Goal: Contribute content: Add original content to the website for others to see

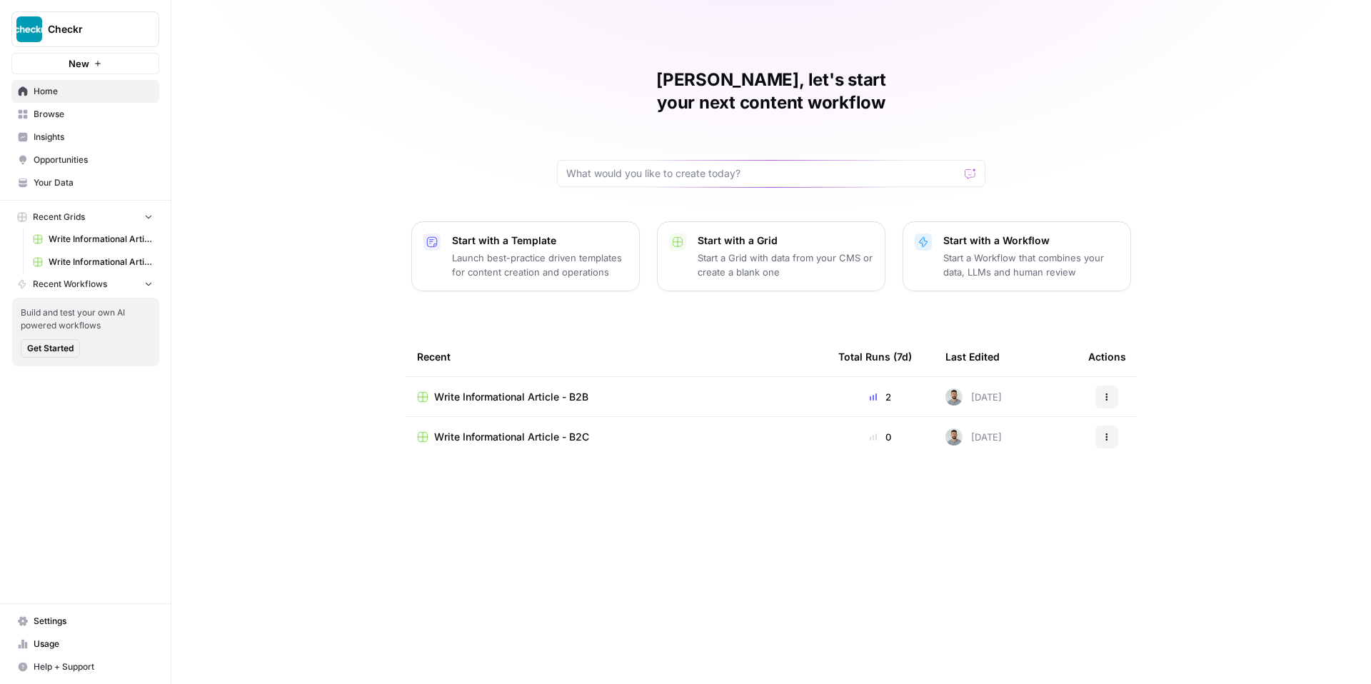
click at [563, 390] on span "Write Informational Article - B2B" at bounding box center [511, 397] width 154 height 14
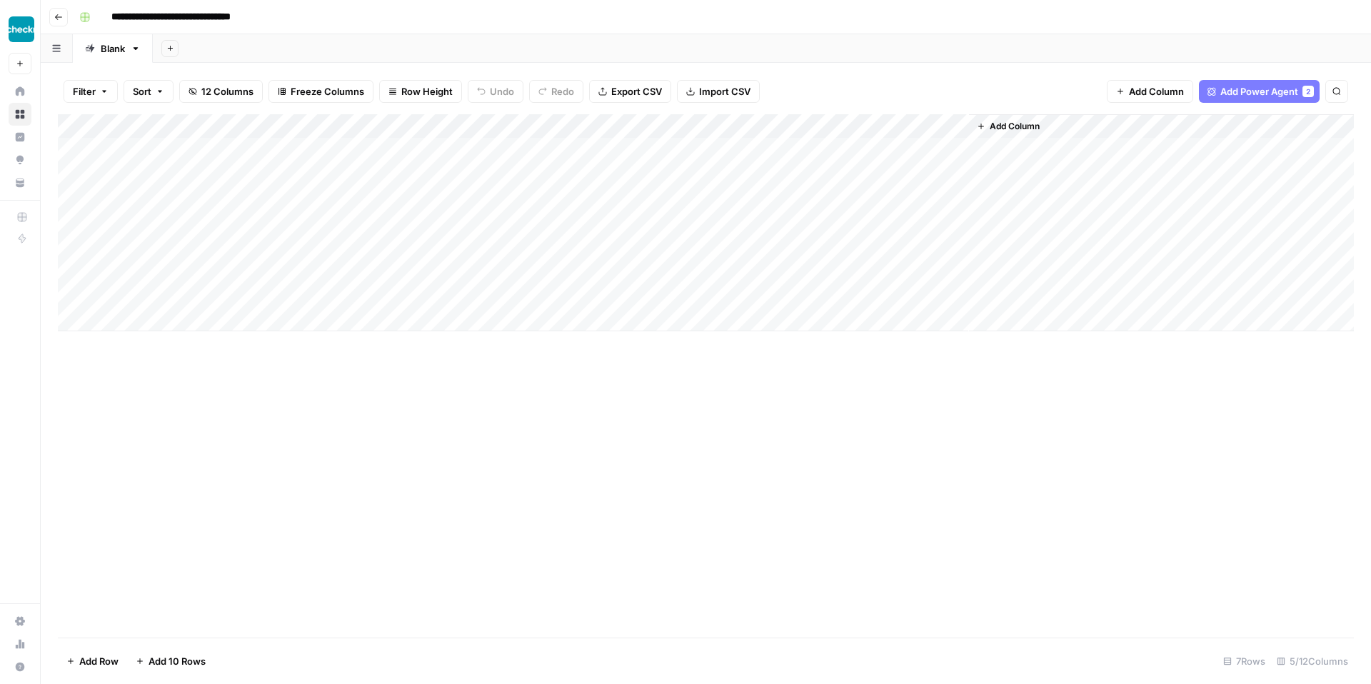
click at [185, 296] on div "Add Column" at bounding box center [706, 222] width 1296 height 217
click at [141, 297] on div "Add Column" at bounding box center [706, 222] width 1296 height 217
type textarea "**********"
click at [396, 294] on div "Add Column" at bounding box center [706, 222] width 1296 height 217
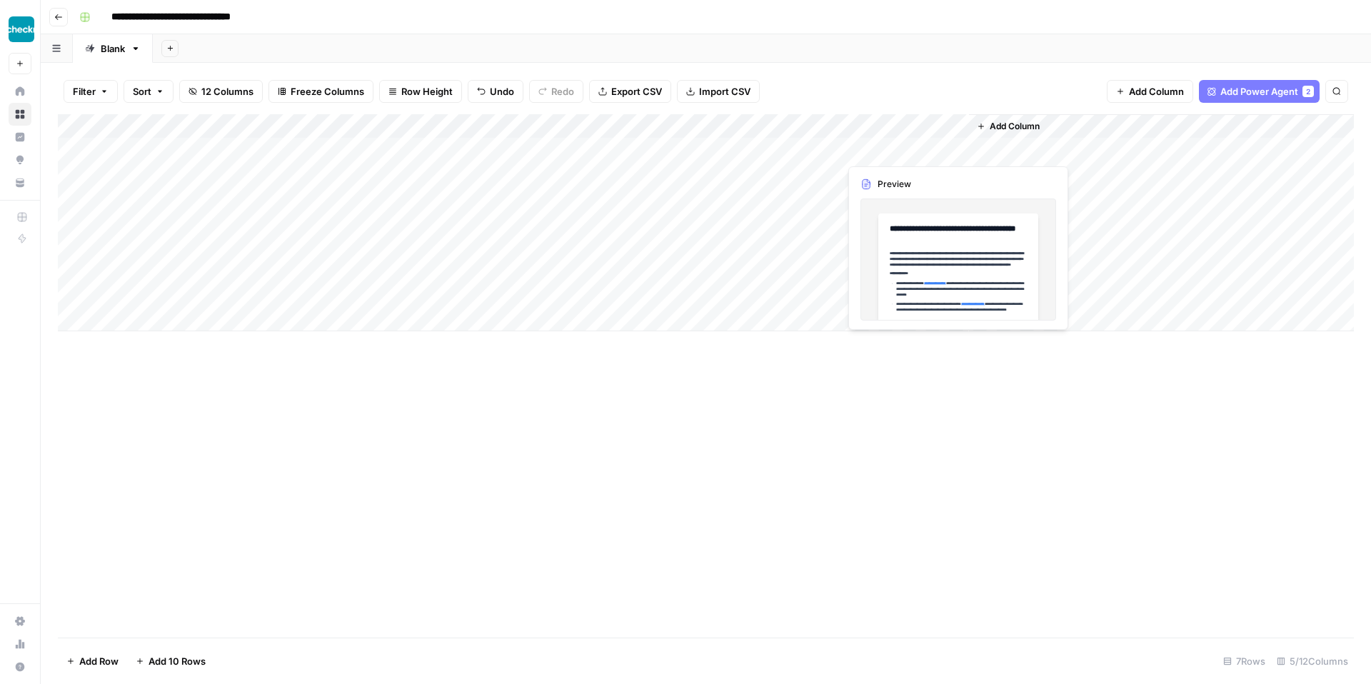
click at [893, 150] on div "Add Column" at bounding box center [706, 222] width 1296 height 217
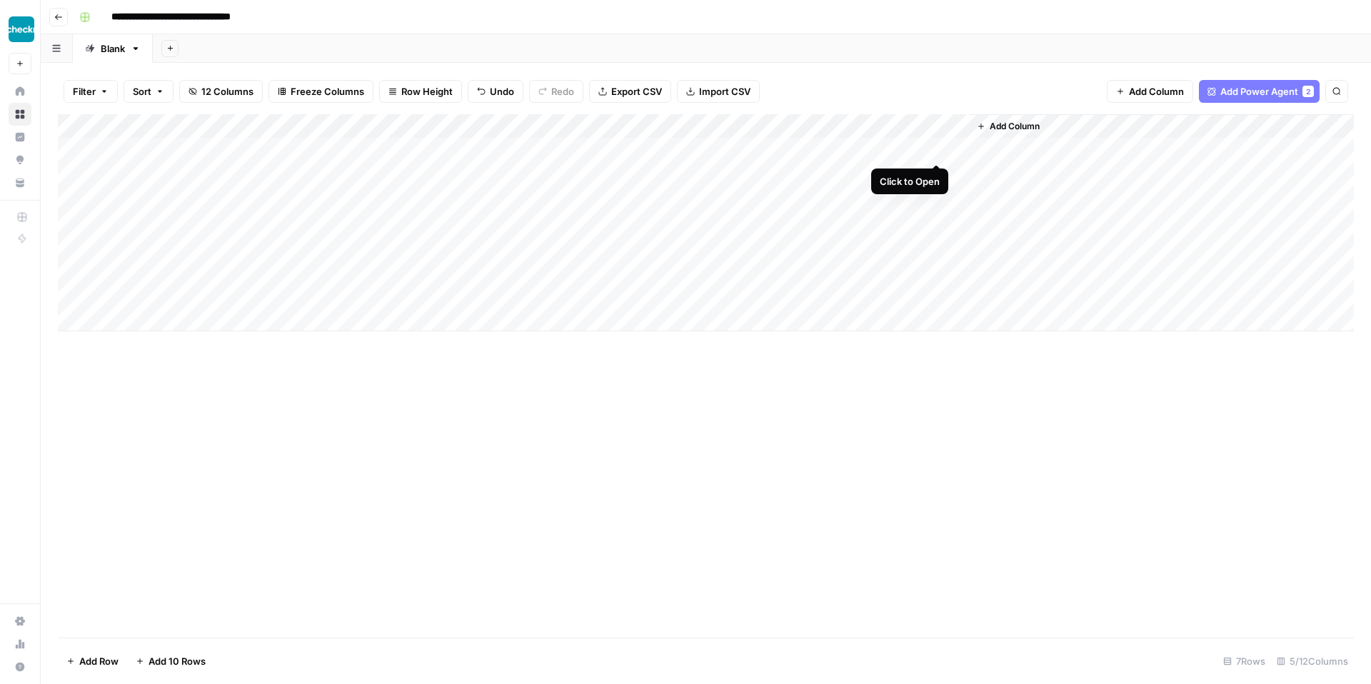
click at [936, 149] on div "Add Column" at bounding box center [706, 222] width 1296 height 217
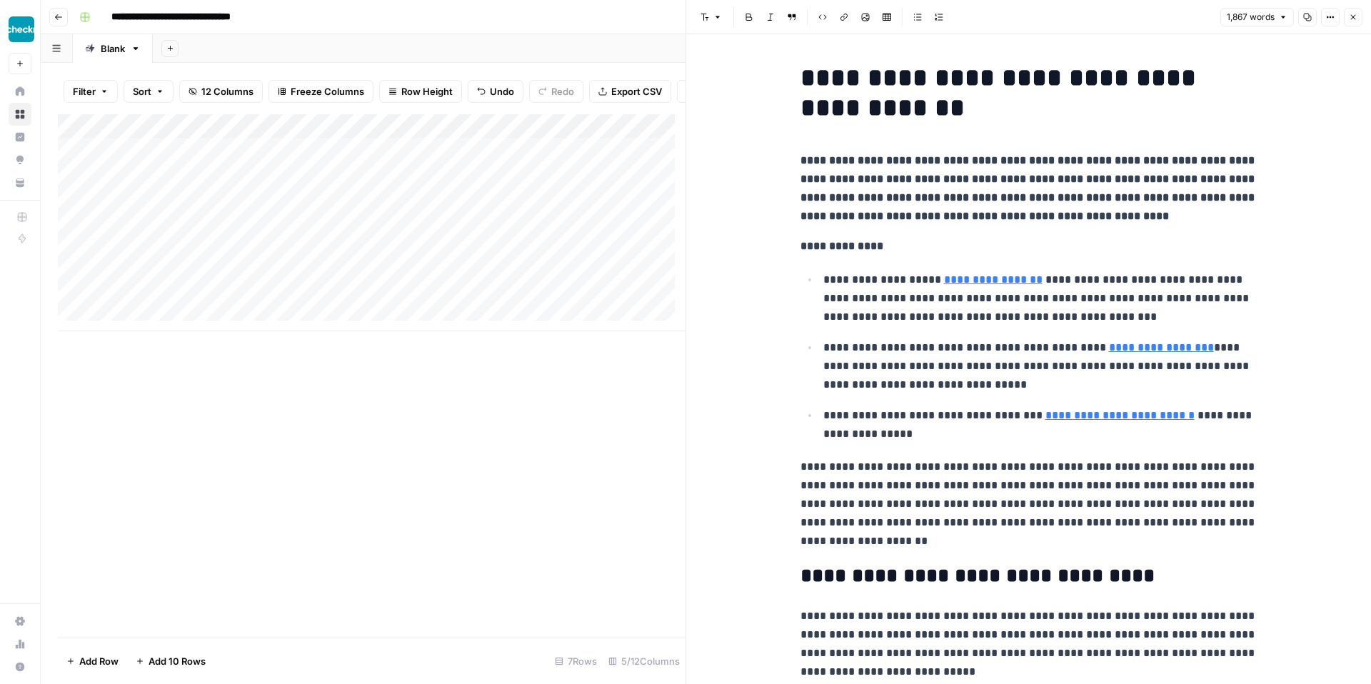
click at [844, 174] on strong "**********" at bounding box center [1029, 188] width 457 height 66
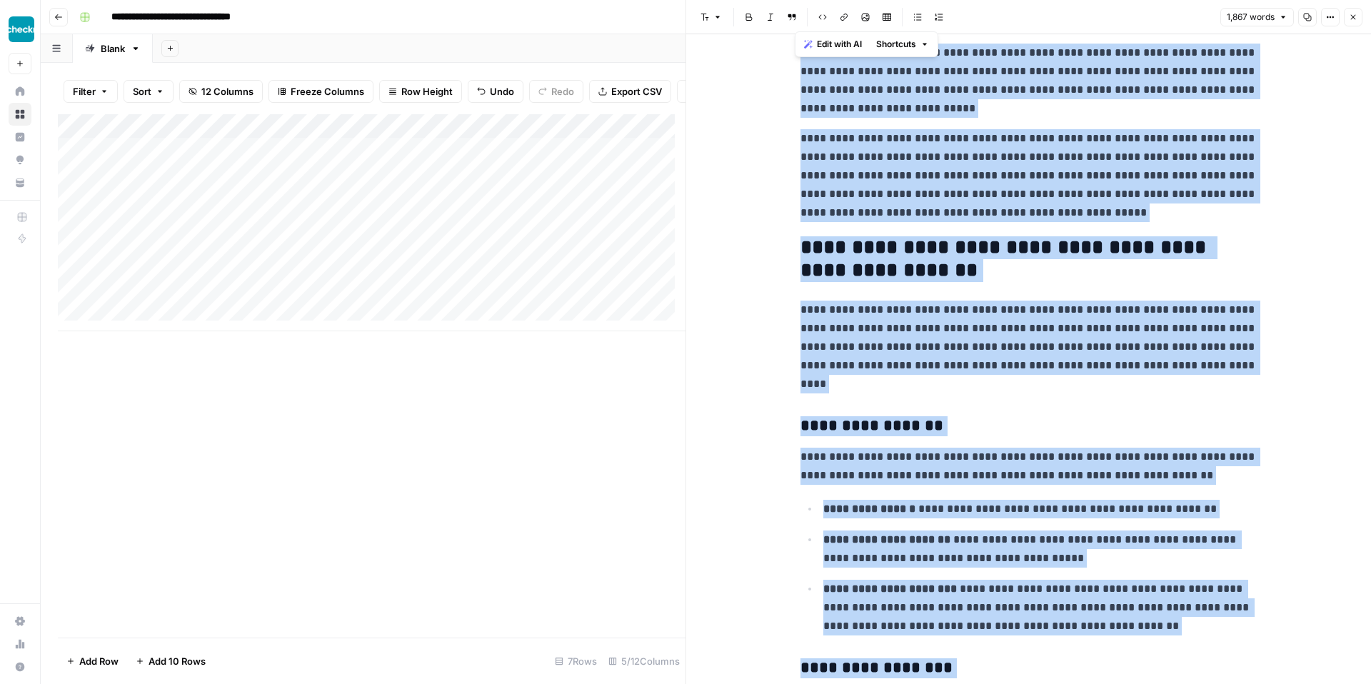
scroll to position [664, 0]
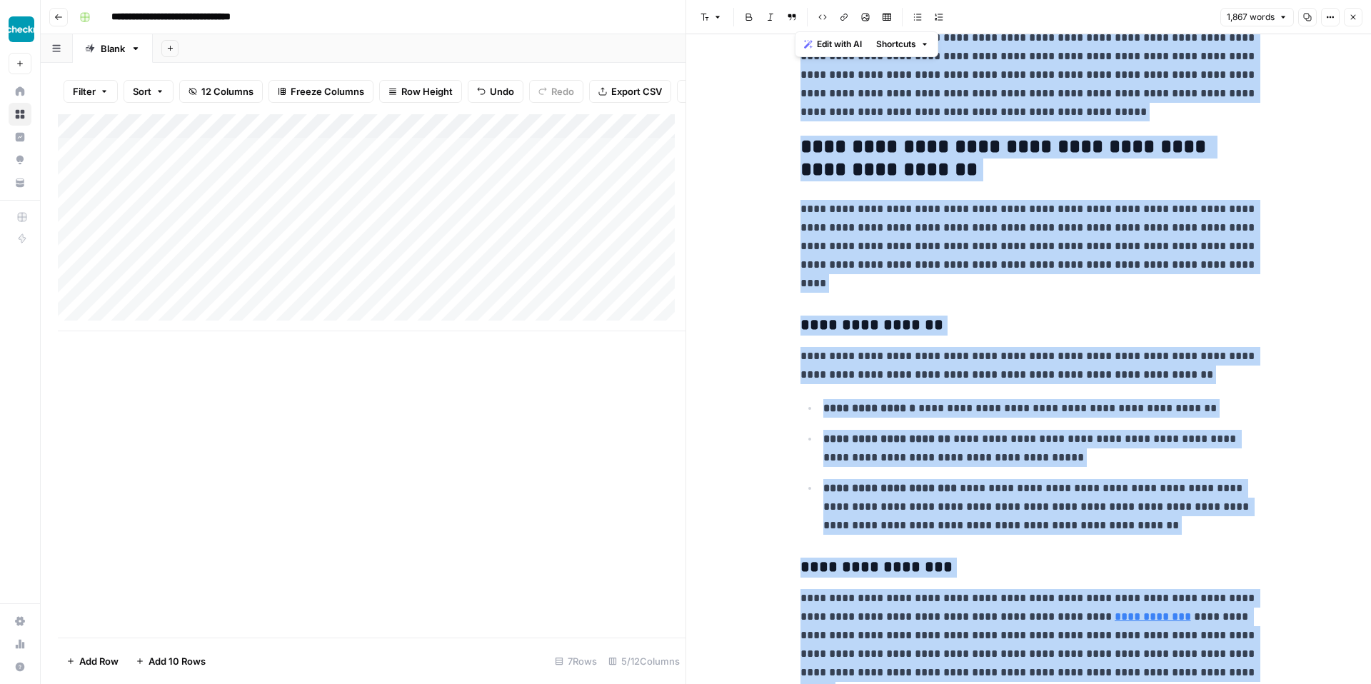
click at [836, 41] on span "Edit with AI" at bounding box center [839, 44] width 45 height 13
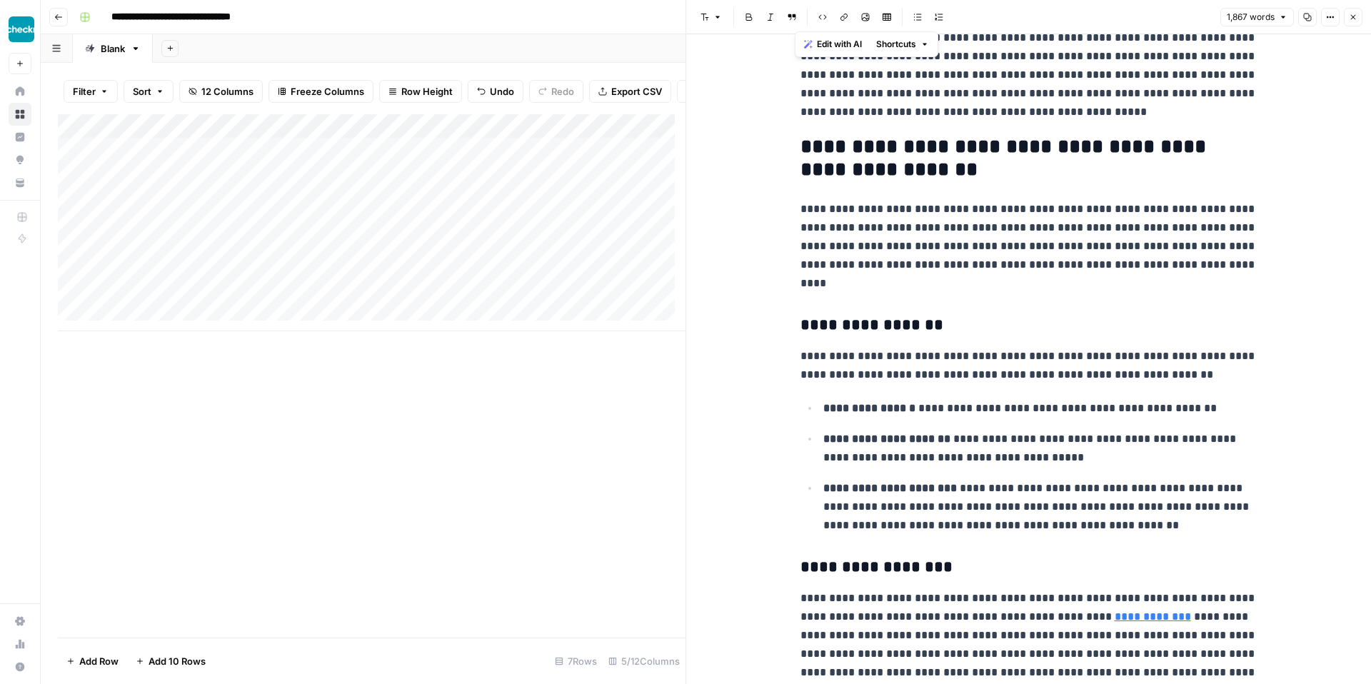
scroll to position [4817, 0]
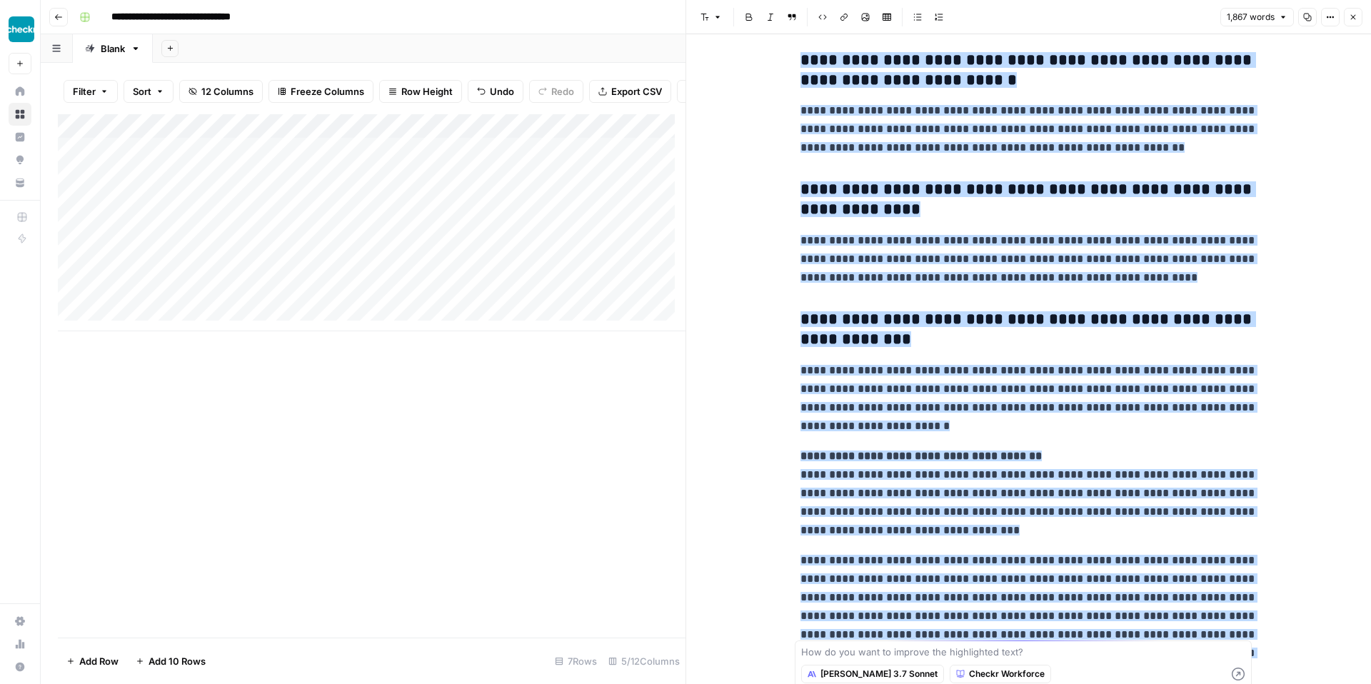
click at [916, 650] on textarea at bounding box center [1023, 652] width 444 height 14
type textarea "change to spanish"
click at [1236, 672] on icon "button" at bounding box center [1238, 674] width 13 height 13
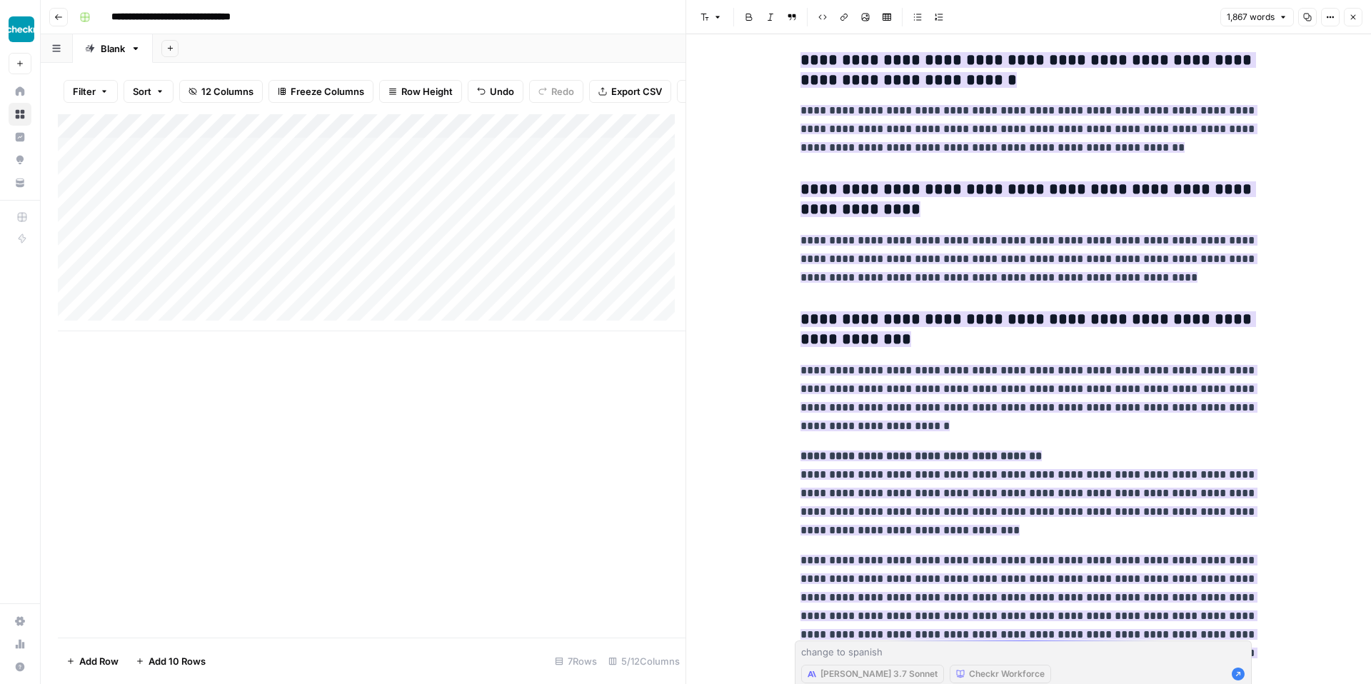
click at [401, 305] on div "Add Column" at bounding box center [372, 222] width 628 height 217
click at [499, 305] on div "Add Column" at bounding box center [372, 222] width 628 height 217
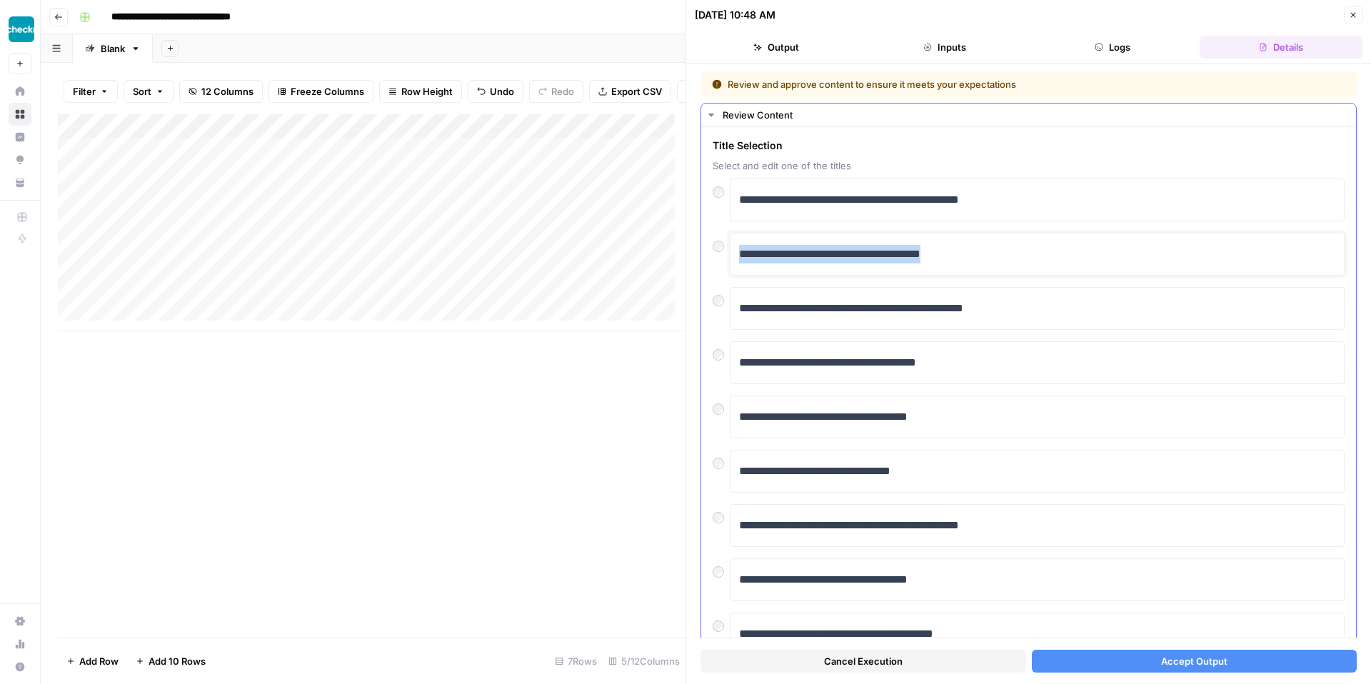
drag, startPoint x: 961, startPoint y: 254, endPoint x: 731, endPoint y: 253, distance: 230.7
click at [731, 253] on div "**********" at bounding box center [1037, 254] width 615 height 43
drag, startPoint x: 1022, startPoint y: 199, endPoint x: 734, endPoint y: 200, distance: 287.8
click at [734, 200] on div "**********" at bounding box center [1037, 200] width 615 height 43
drag, startPoint x: 1074, startPoint y: 205, endPoint x: 791, endPoint y: 219, distance: 283.9
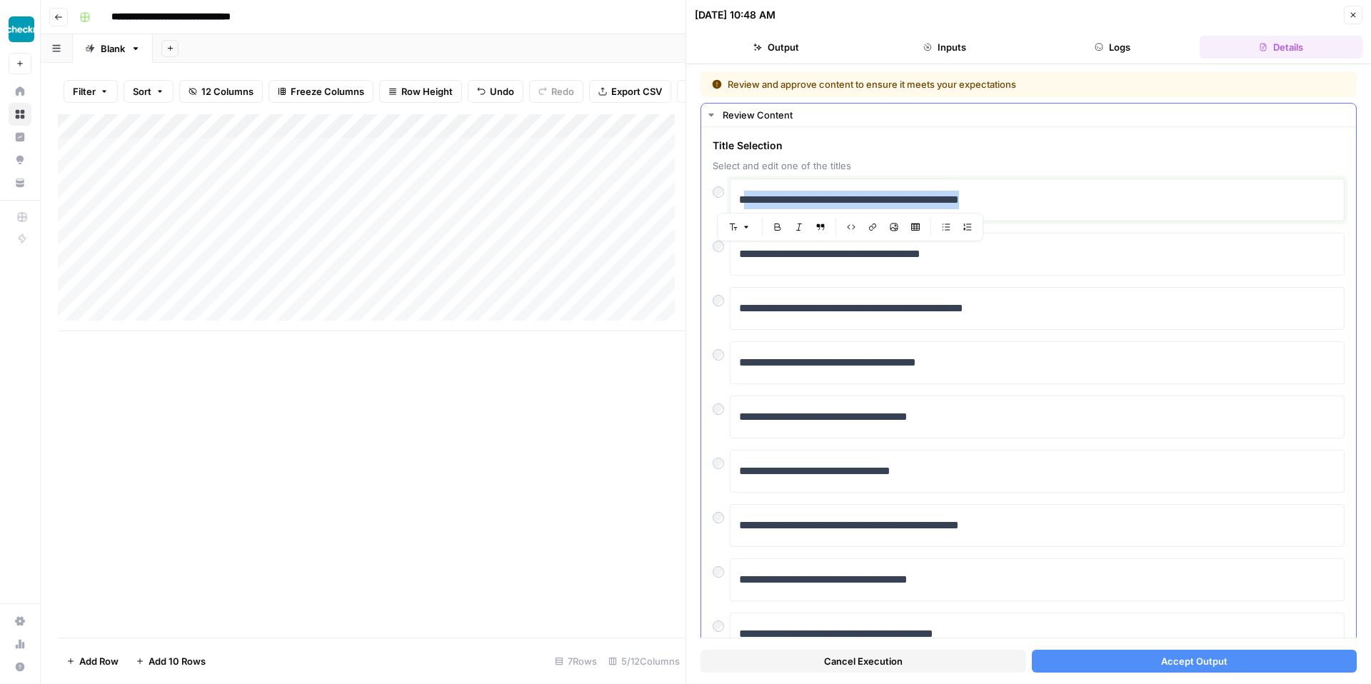
click at [749, 207] on p "**********" at bounding box center [1032, 200] width 586 height 19
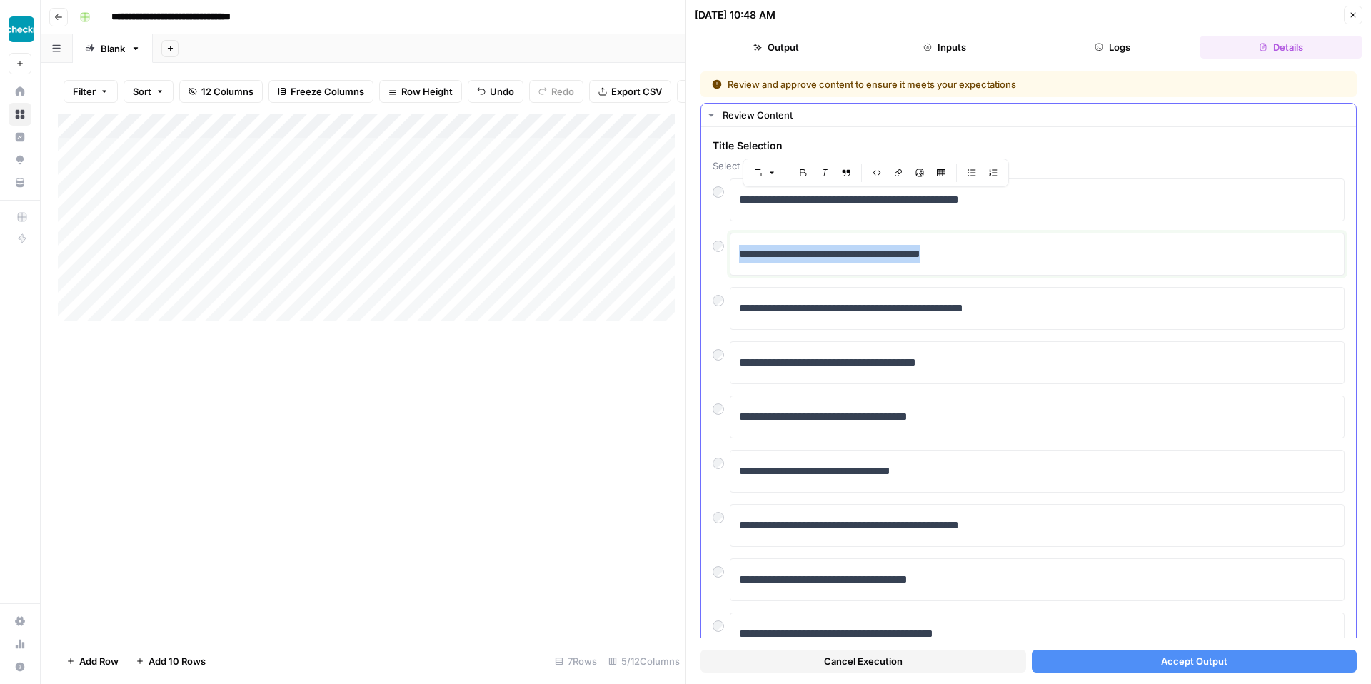
drag, startPoint x: 913, startPoint y: 262, endPoint x: 710, endPoint y: 259, distance: 202.9
click at [708, 259] on div "**********" at bounding box center [1028, 424] width 655 height 594
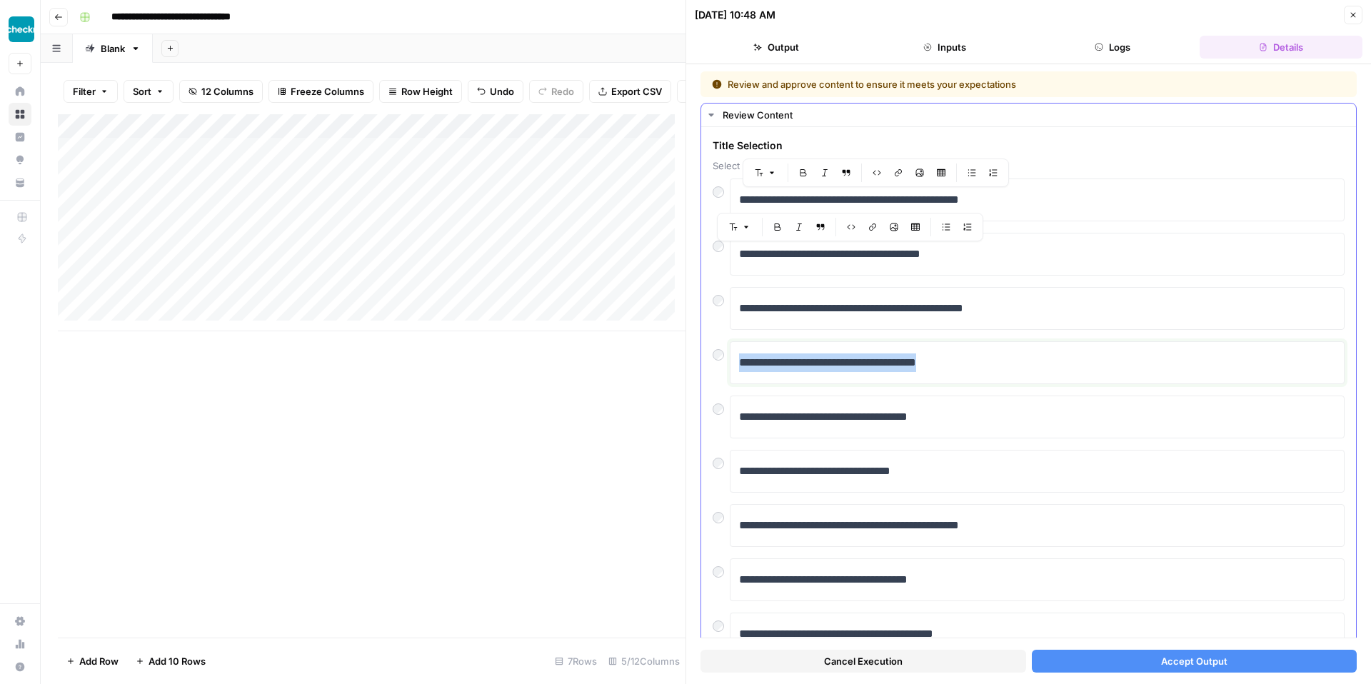
drag, startPoint x: 946, startPoint y: 369, endPoint x: 731, endPoint y: 366, distance: 215.0
click at [731, 366] on div "**********" at bounding box center [1037, 362] width 615 height 43
click at [1207, 662] on span "Accept Output" at bounding box center [1194, 661] width 66 height 14
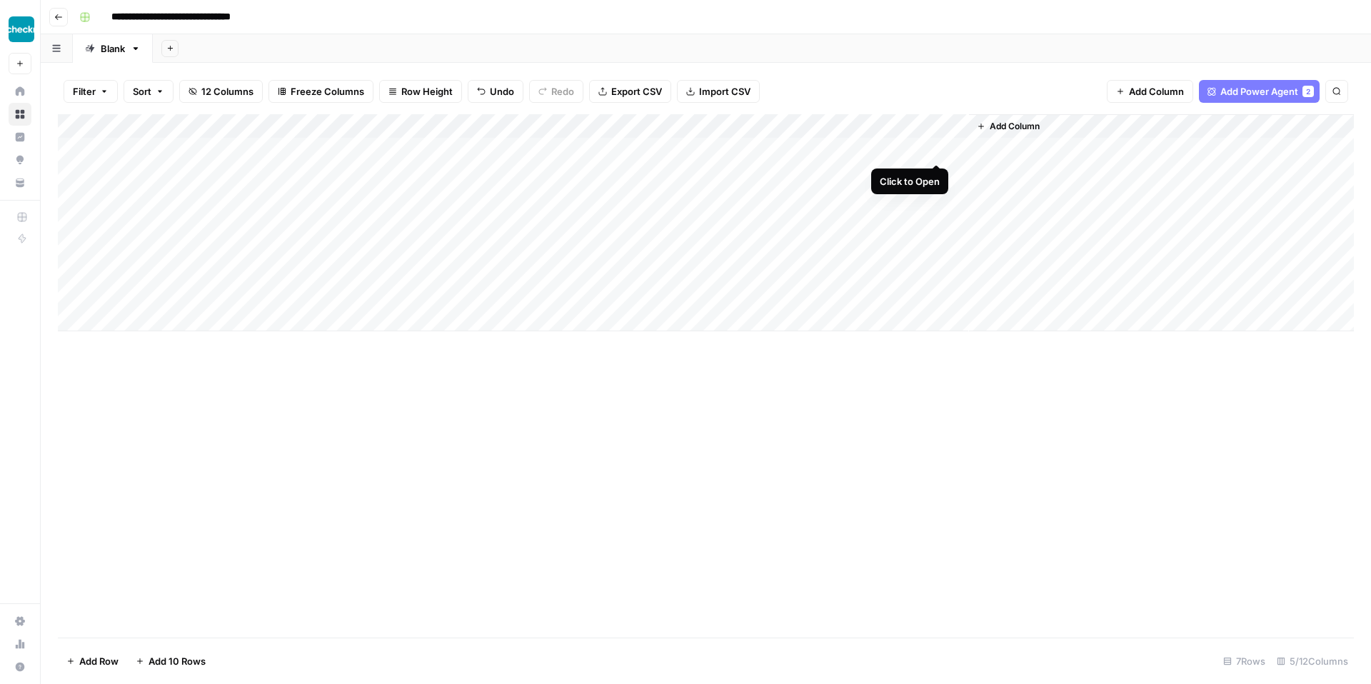
click at [937, 148] on div "Add Column" at bounding box center [706, 222] width 1296 height 217
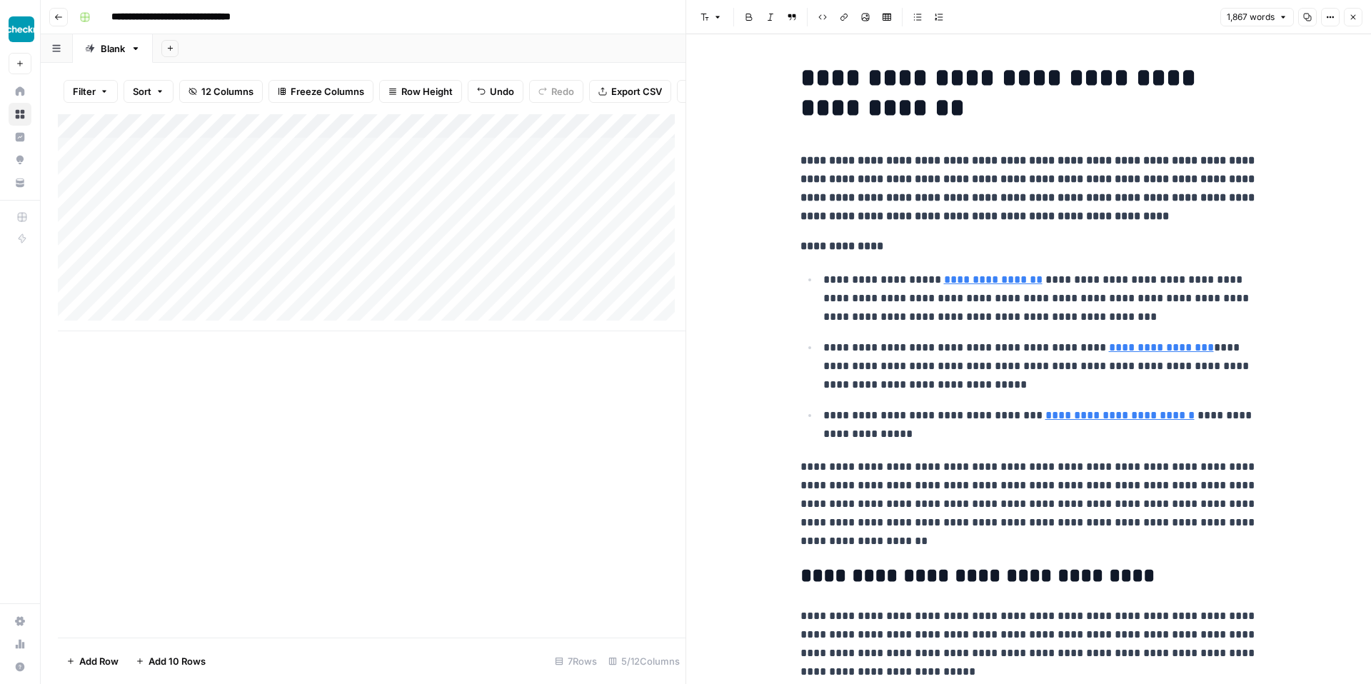
drag, startPoint x: 582, startPoint y: 428, endPoint x: 838, endPoint y: 170, distance: 363.6
click at [583, 425] on div "Add Column" at bounding box center [372, 376] width 628 height 524
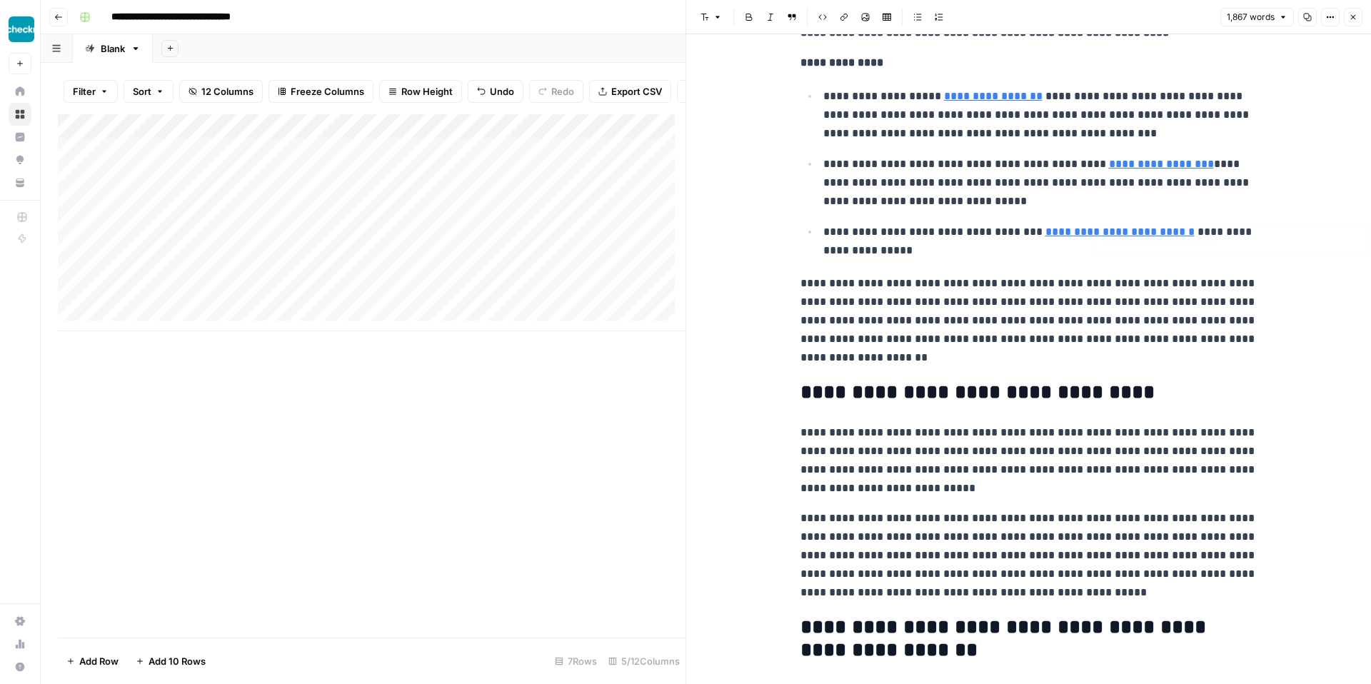
scroll to position [246, 0]
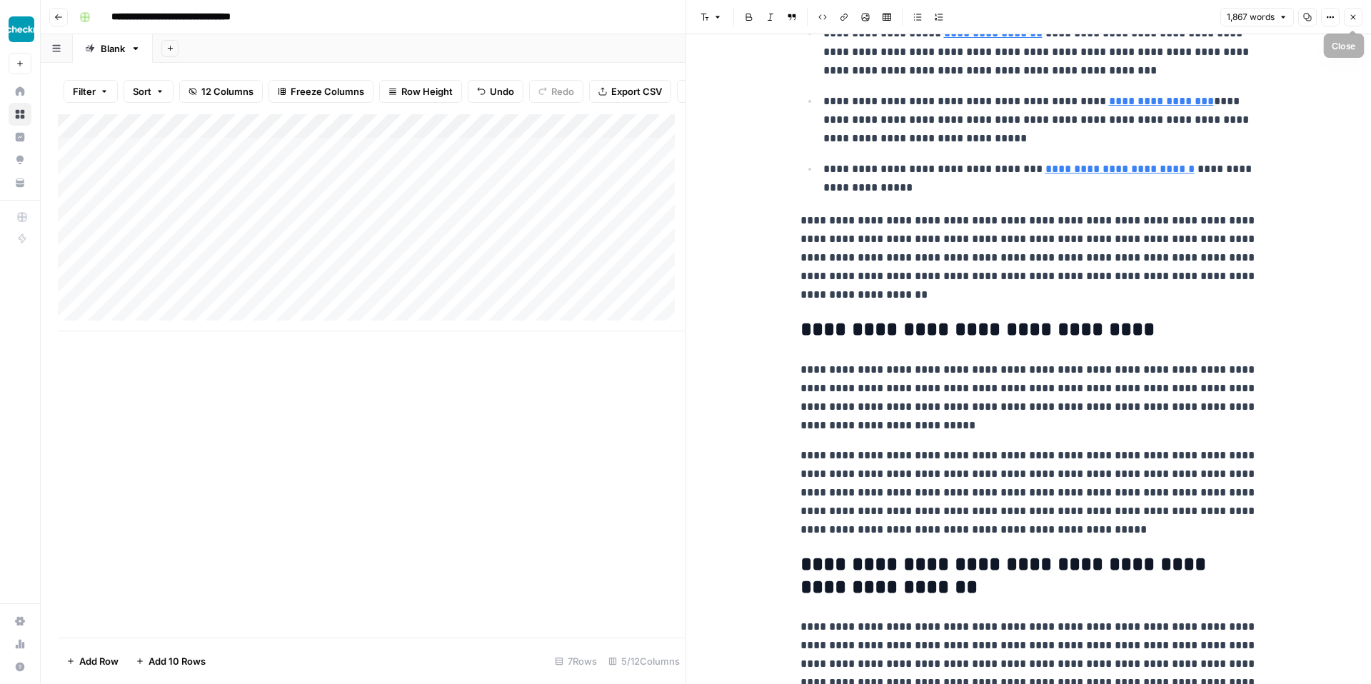
click at [1358, 17] on button "Close" at bounding box center [1353, 17] width 19 height 19
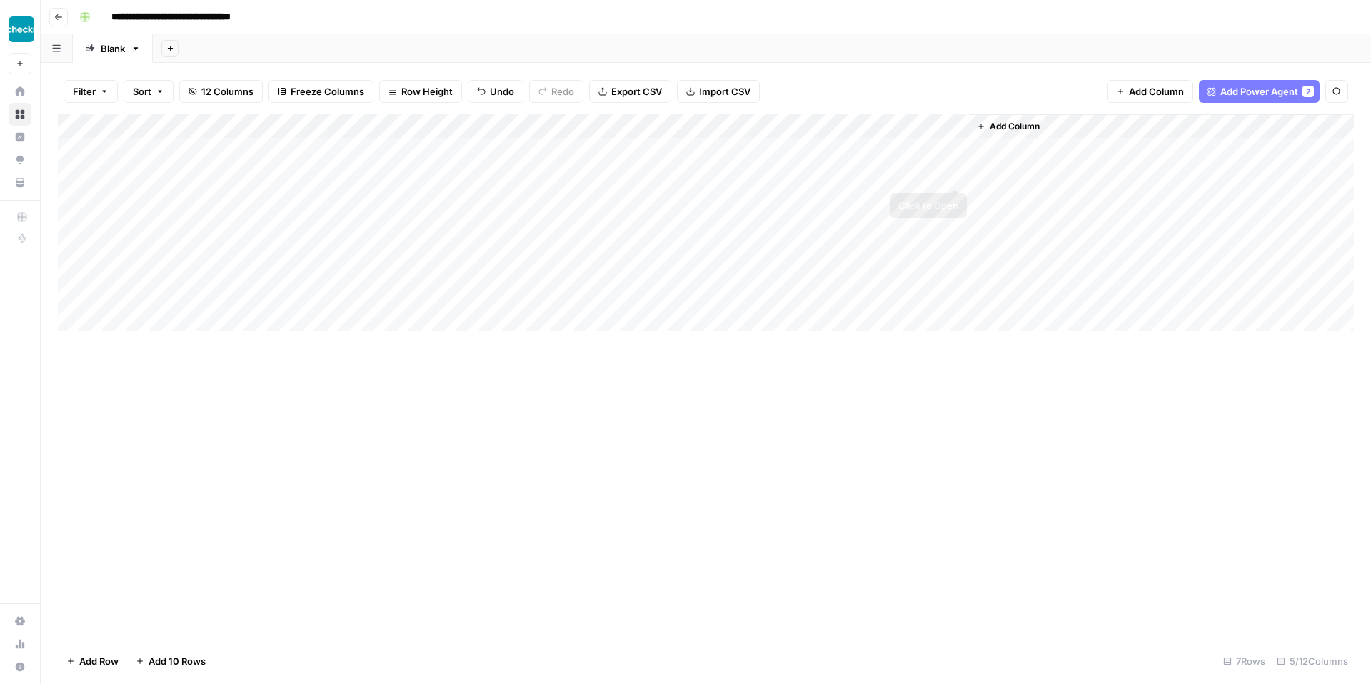
click at [958, 171] on div "Add Column" at bounding box center [706, 222] width 1296 height 217
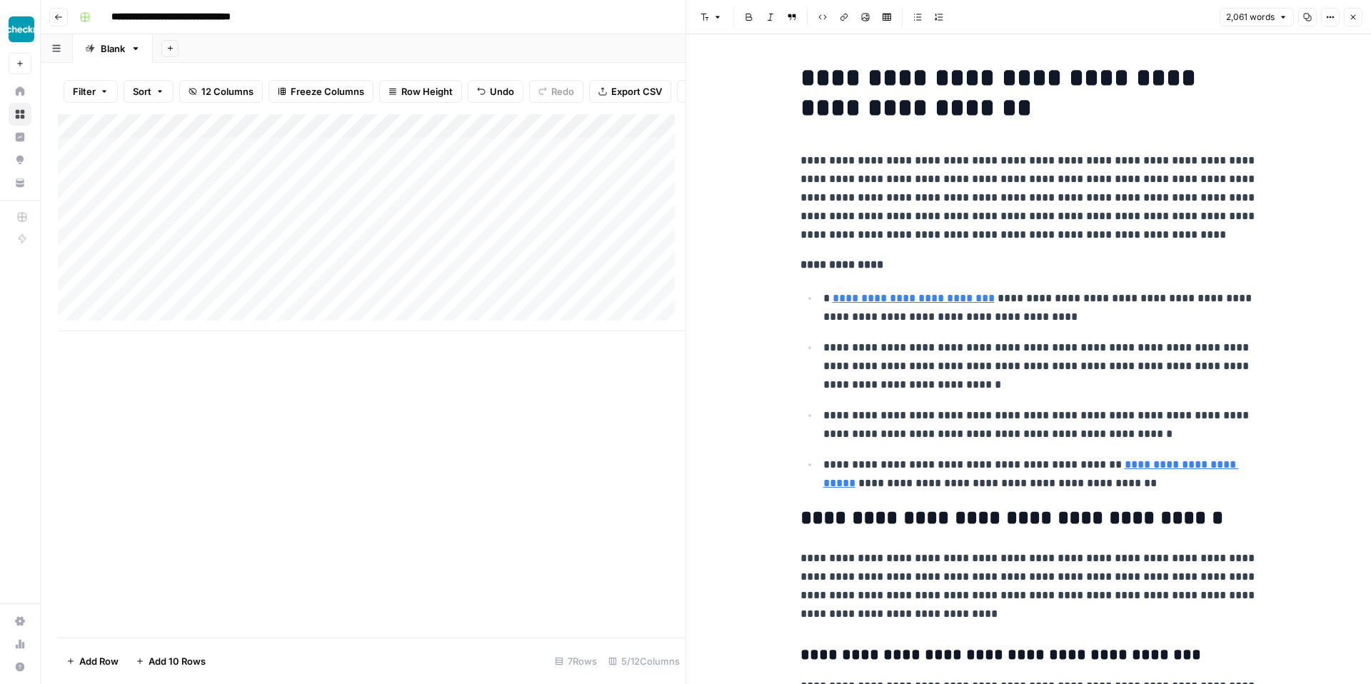
click at [1355, 16] on icon "button" at bounding box center [1353, 17] width 9 height 9
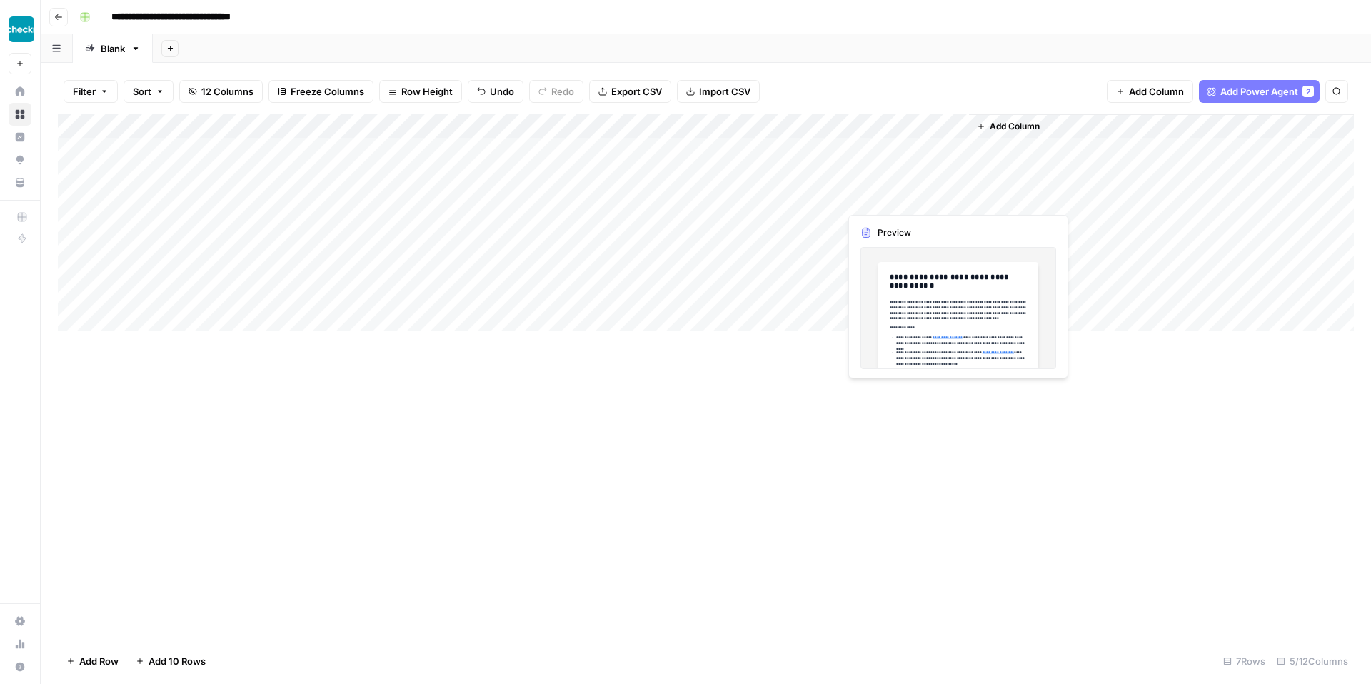
click at [954, 194] on div "Add Column" at bounding box center [706, 222] width 1296 height 217
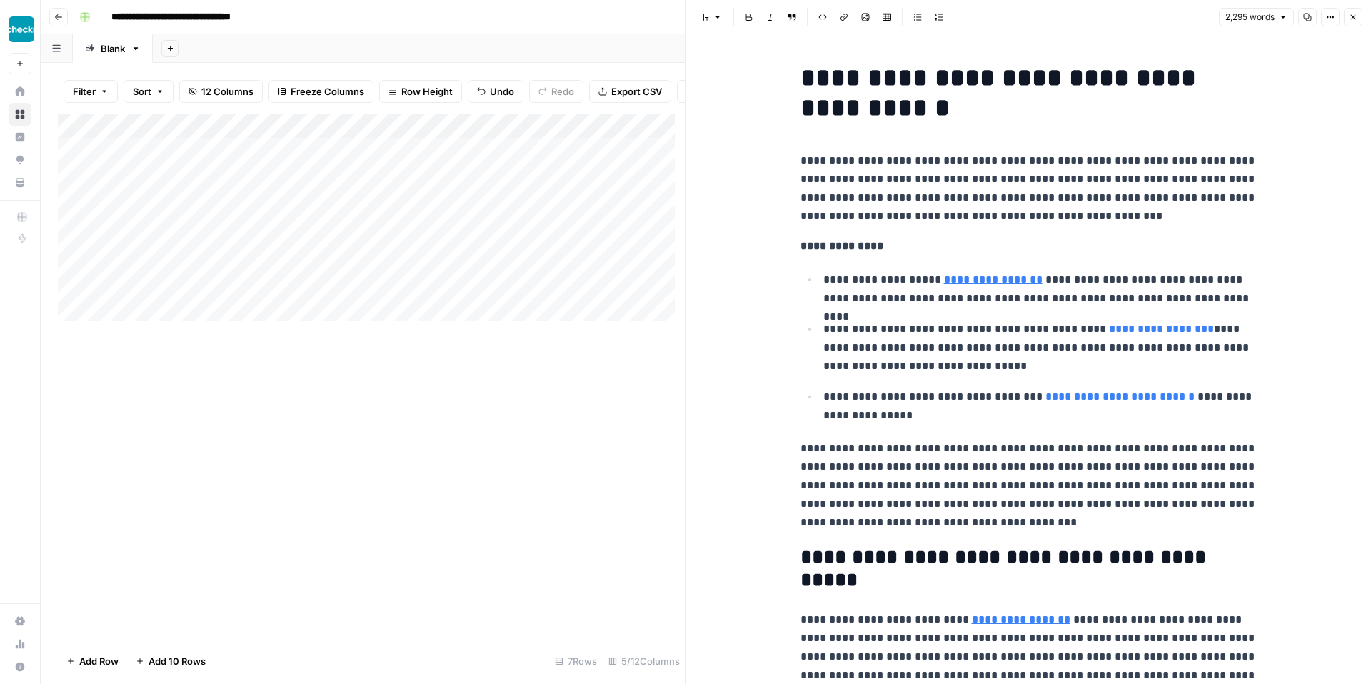
click at [1349, 16] on icon "button" at bounding box center [1353, 17] width 9 height 9
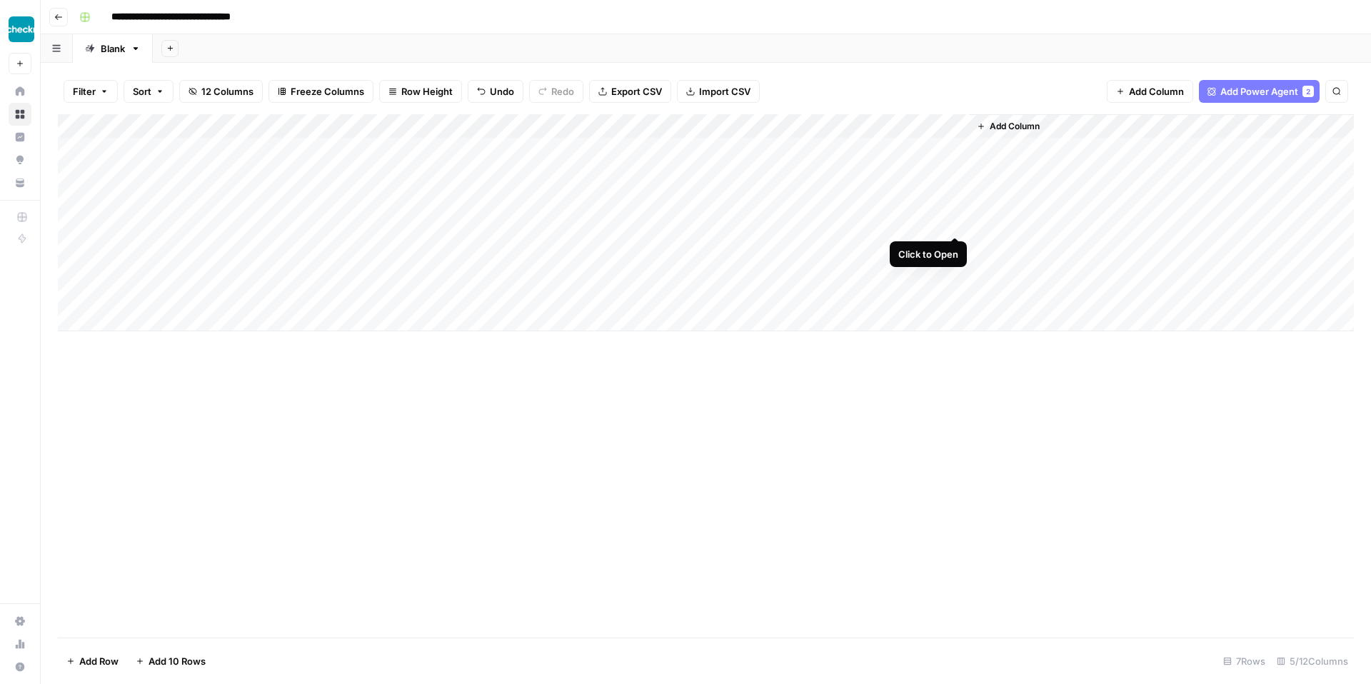
click at [953, 221] on div "Add Column" at bounding box center [706, 222] width 1296 height 217
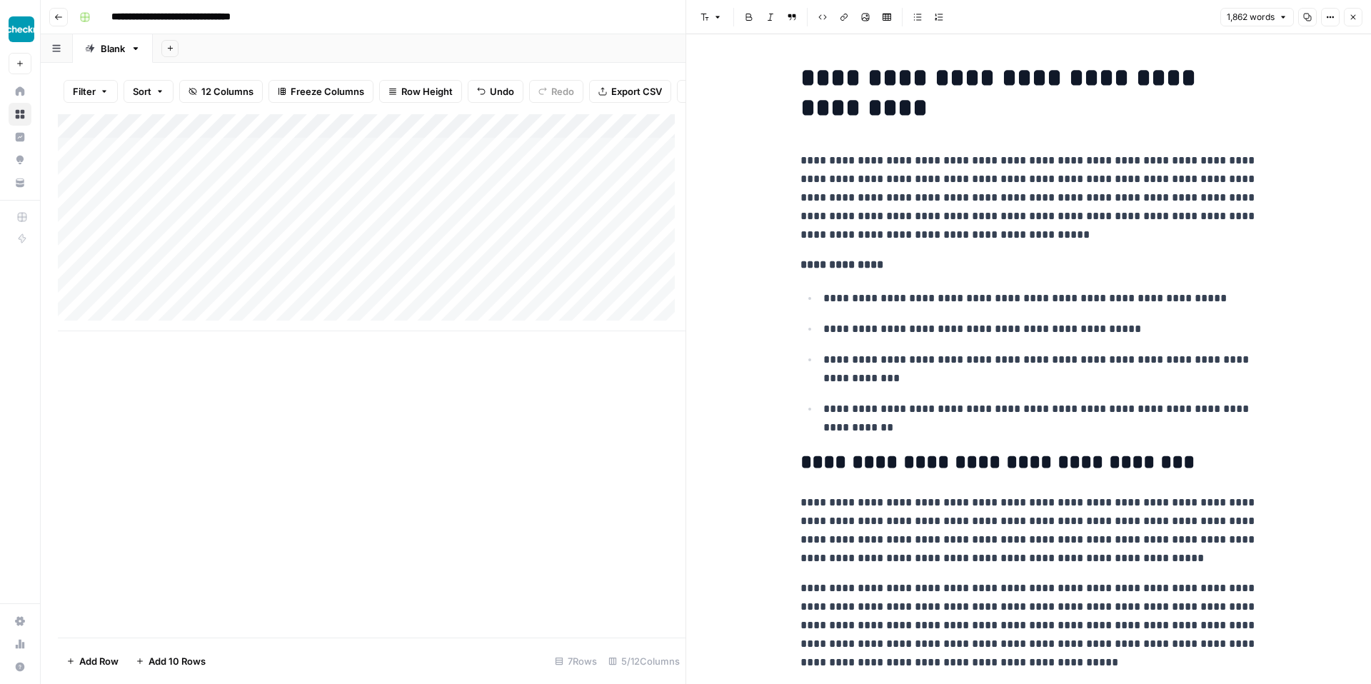
click at [1353, 18] on icon "button" at bounding box center [1353, 17] width 5 height 5
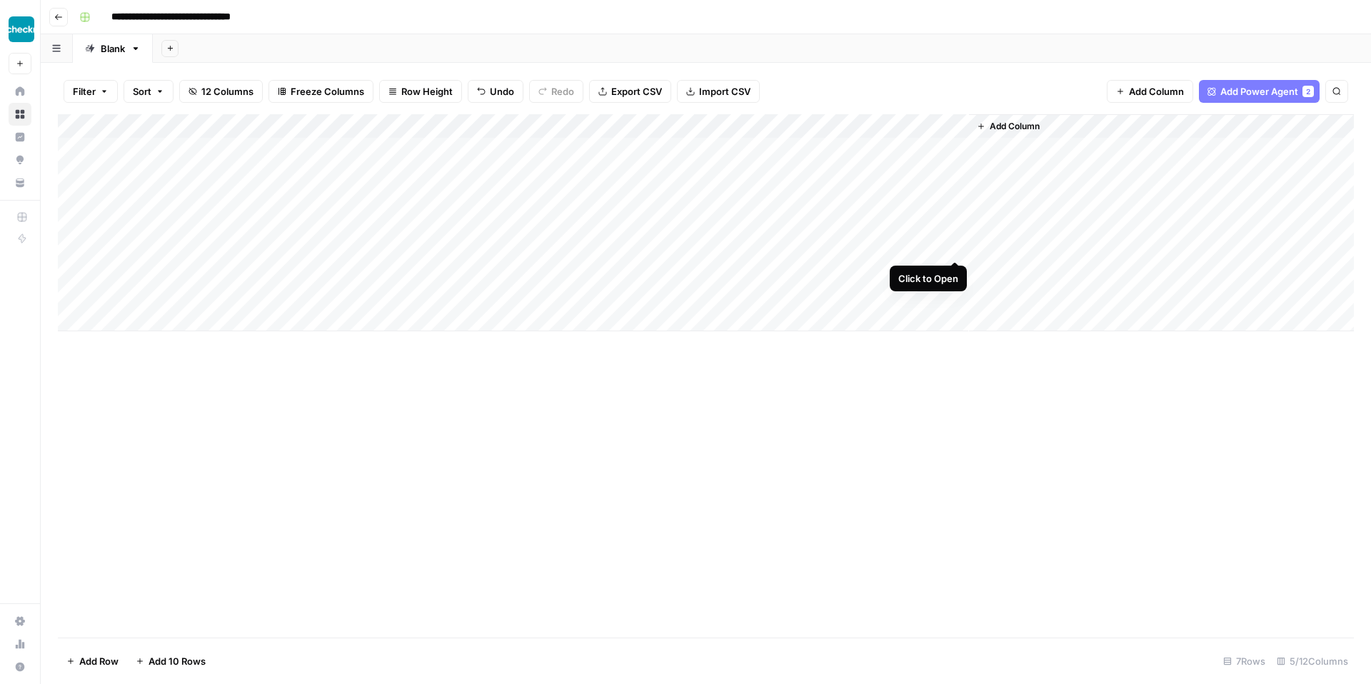
click at [956, 246] on div "Add Column" at bounding box center [706, 222] width 1296 height 217
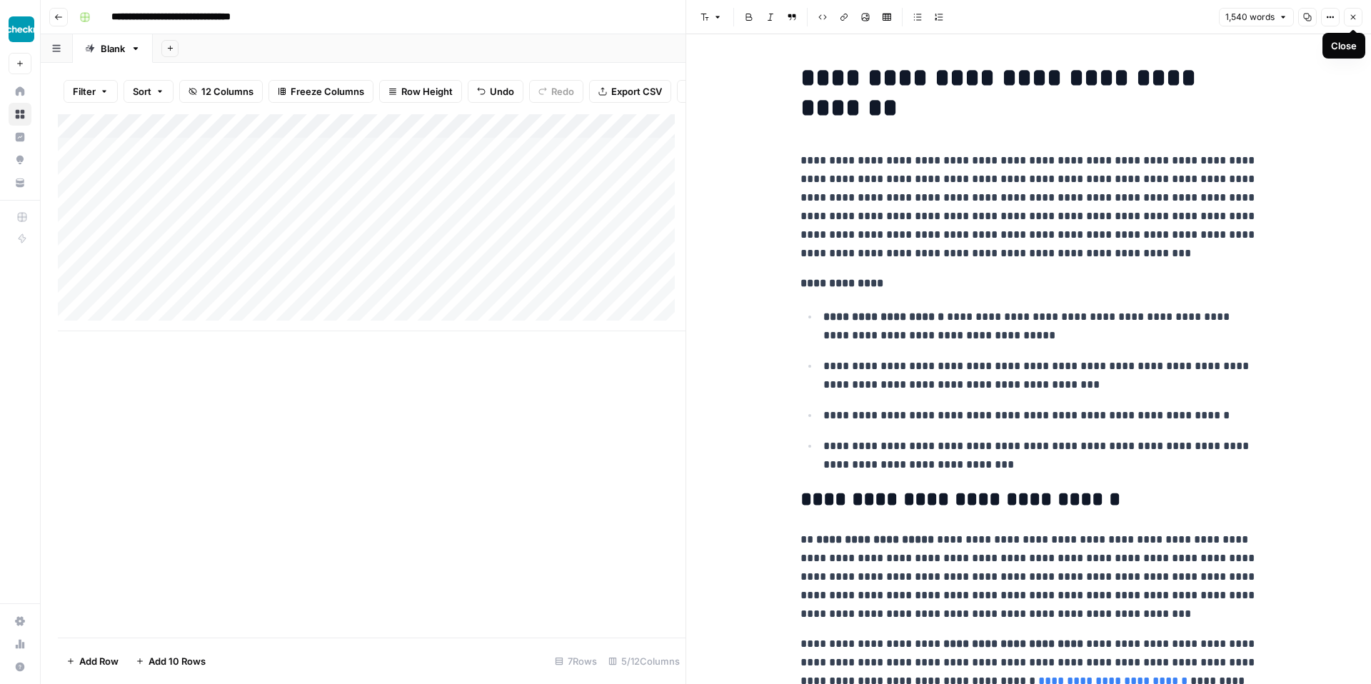
click at [1358, 12] on button "Close" at bounding box center [1353, 17] width 19 height 19
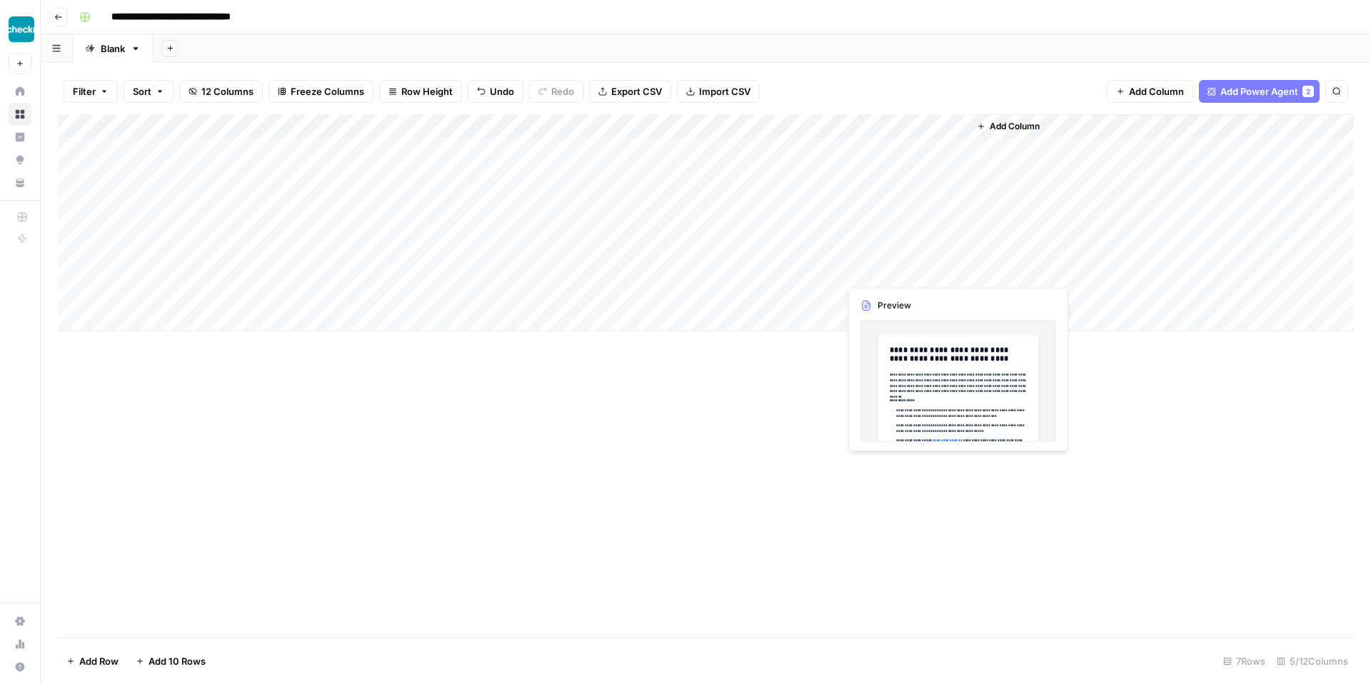
click at [953, 271] on div "Add Column" at bounding box center [706, 222] width 1296 height 217
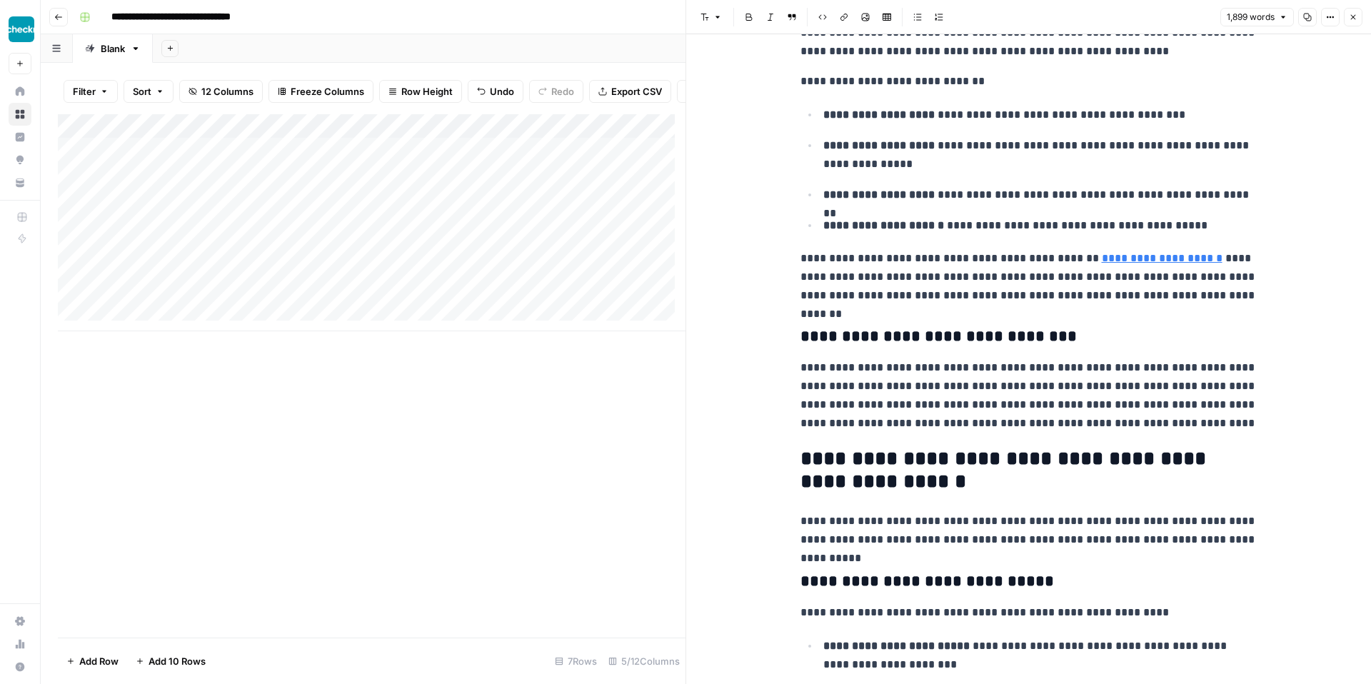
scroll to position [616, 0]
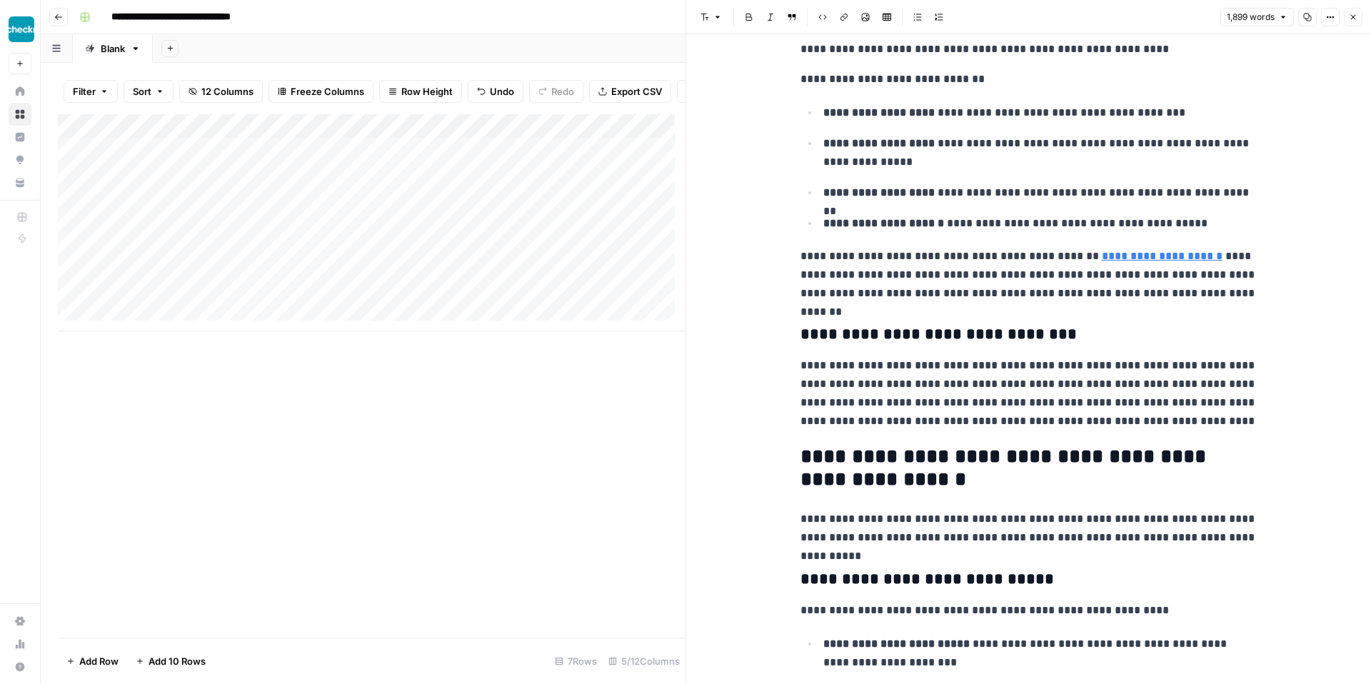
click at [1353, 15] on icon "button" at bounding box center [1353, 17] width 9 height 9
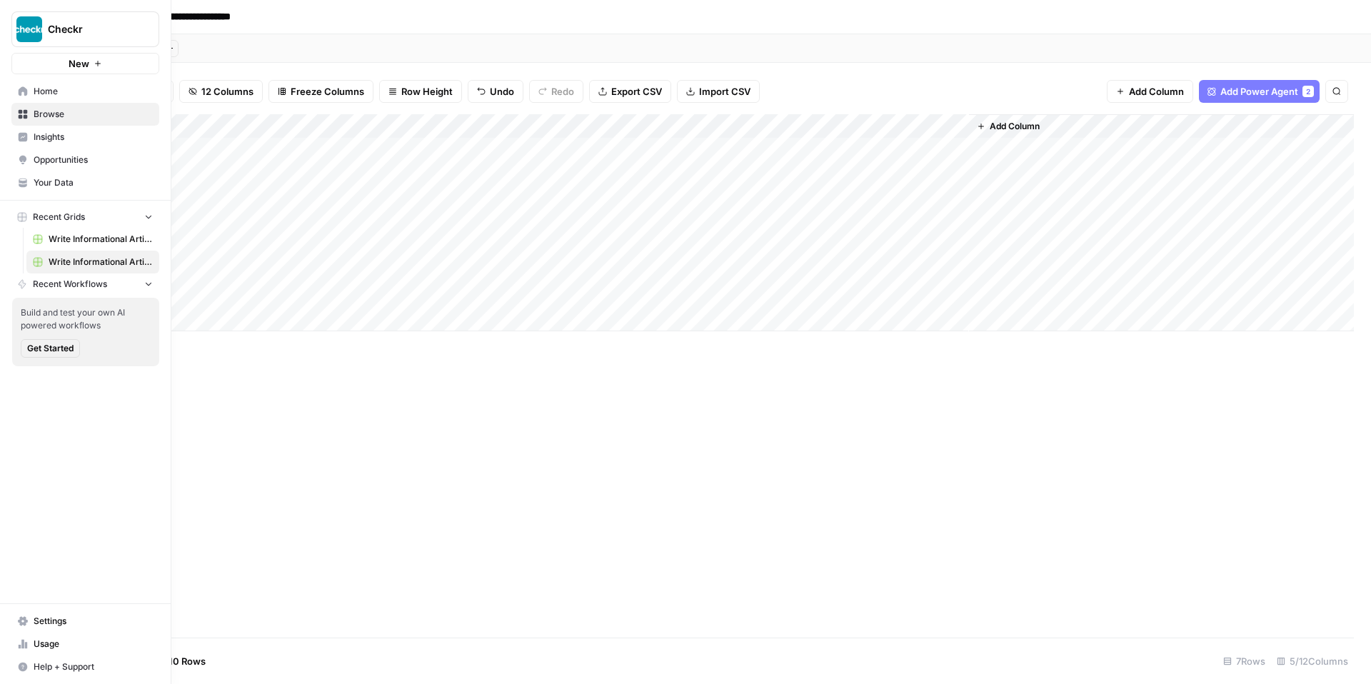
click at [49, 94] on span "Home" at bounding box center [93, 91] width 119 height 13
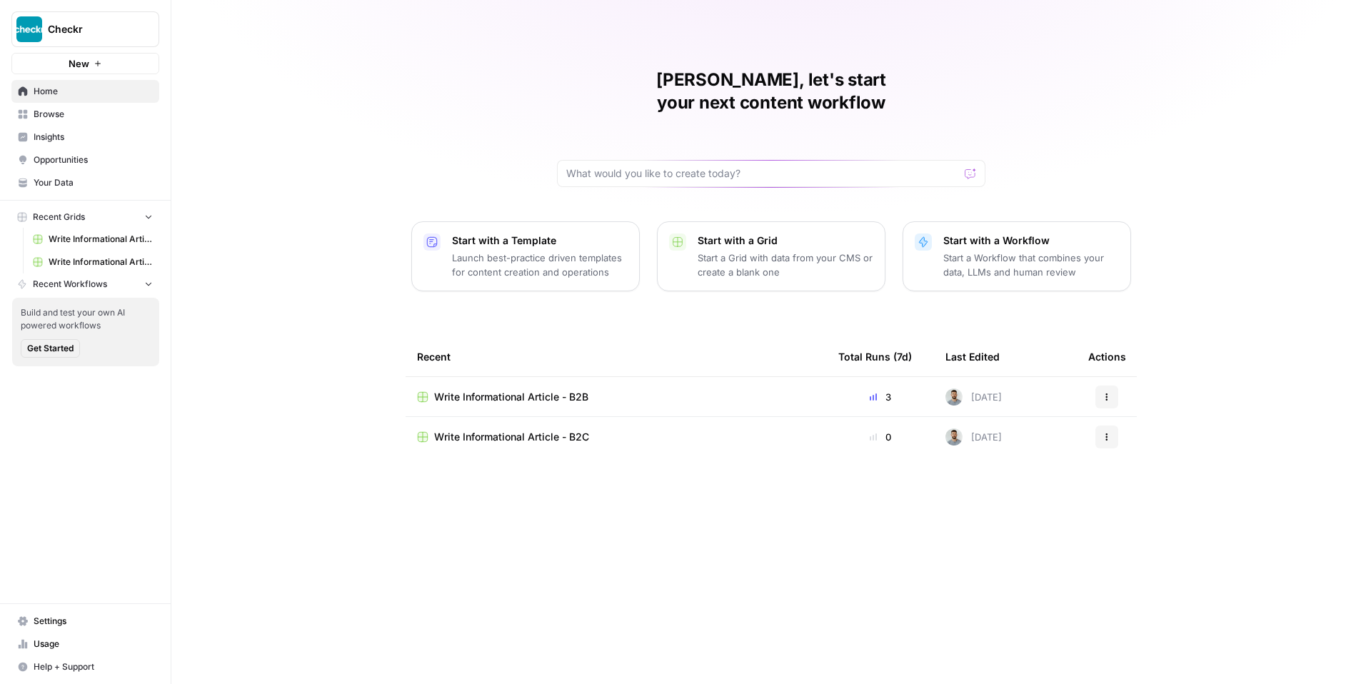
click at [532, 390] on span "Write Informational Article - B2B" at bounding box center [511, 397] width 154 height 14
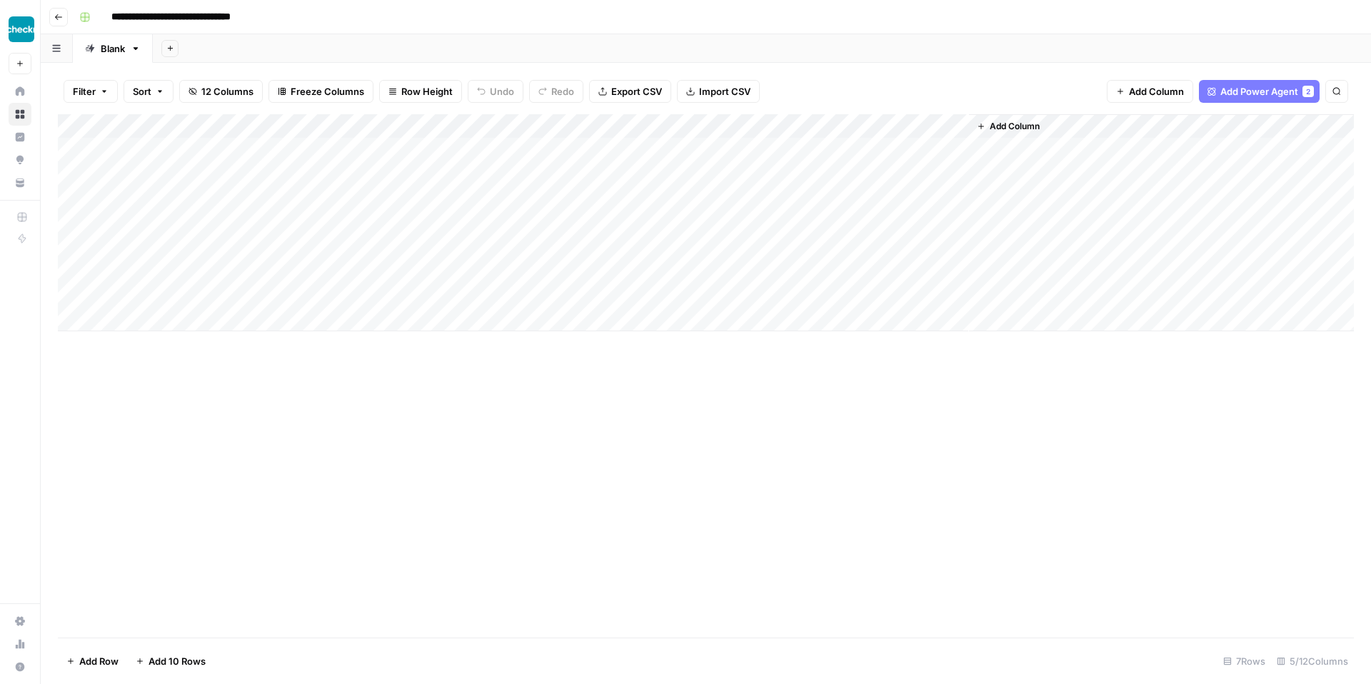
click at [736, 296] on div "Add Column" at bounding box center [706, 222] width 1296 height 217
click at [69, 294] on div "Add Column" at bounding box center [706, 222] width 1296 height 217
click at [110, 666] on span "Delete 1 Row" at bounding box center [94, 661] width 57 height 14
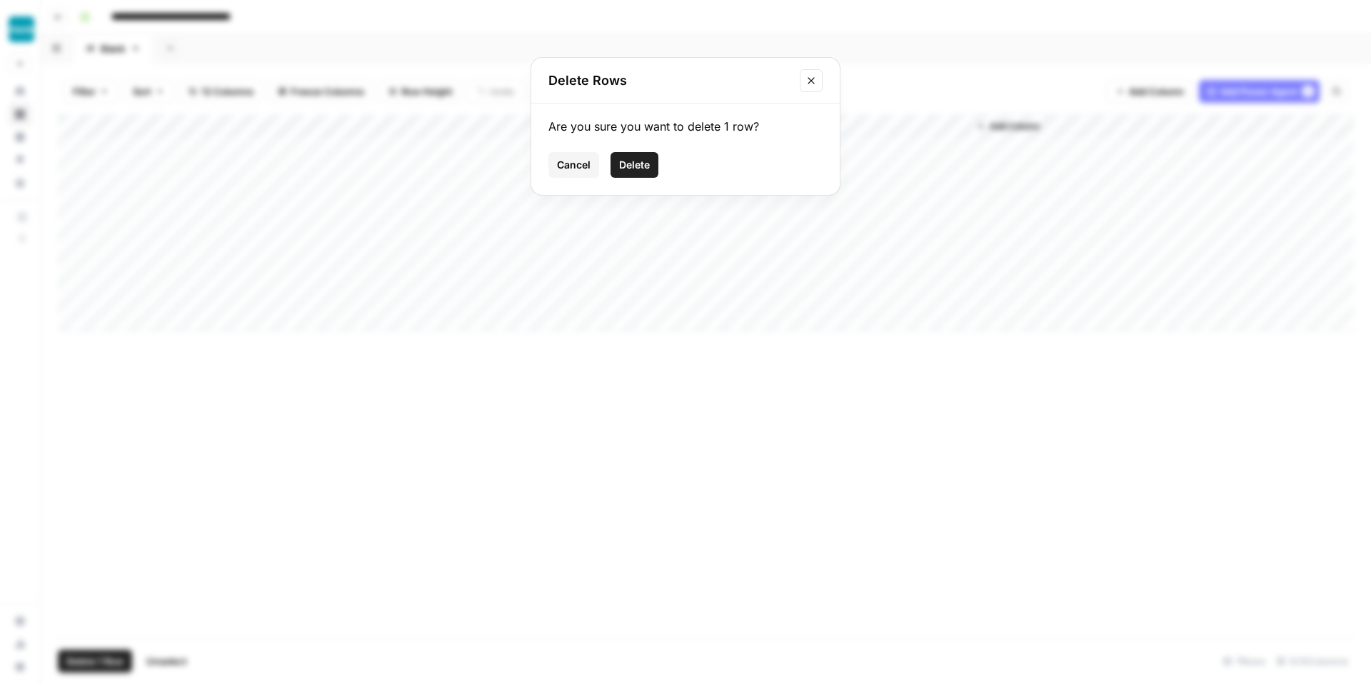
click at [646, 158] on span "Delete" at bounding box center [634, 165] width 31 height 14
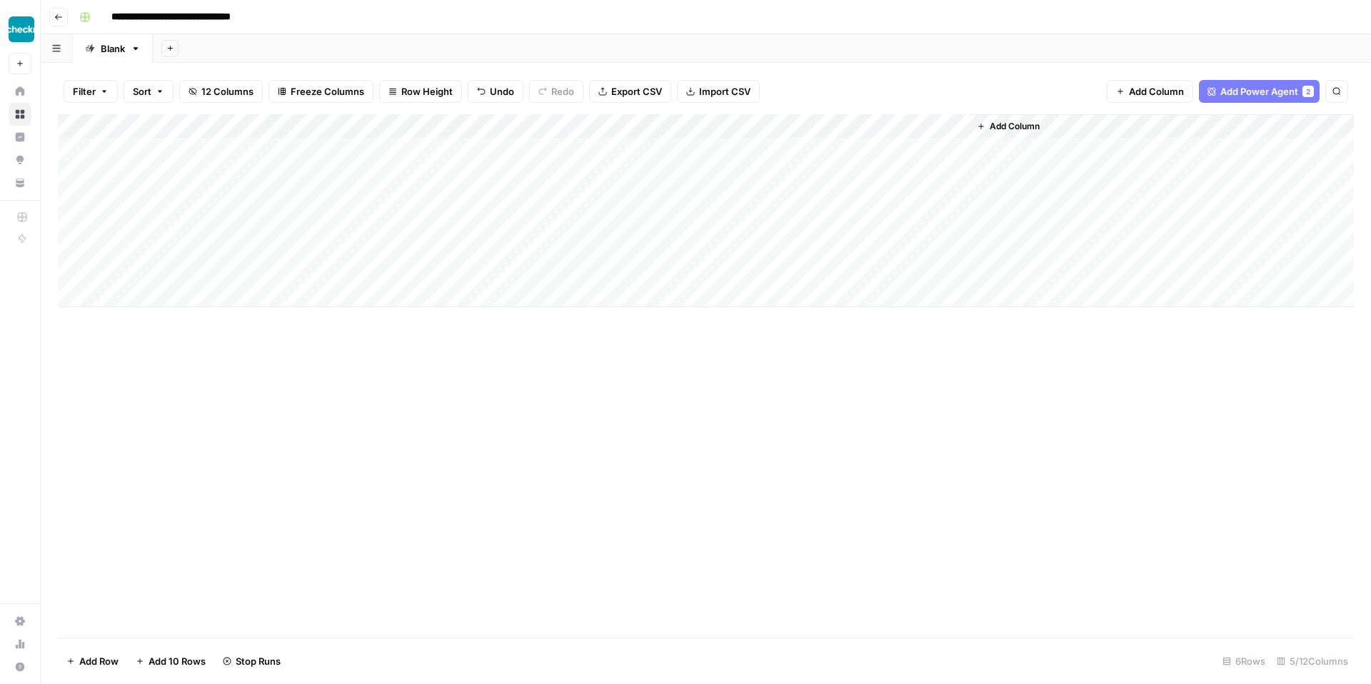
click at [956, 149] on div "Add Column" at bounding box center [706, 210] width 1296 height 193
click at [914, 151] on div "Add Column" at bounding box center [706, 210] width 1296 height 193
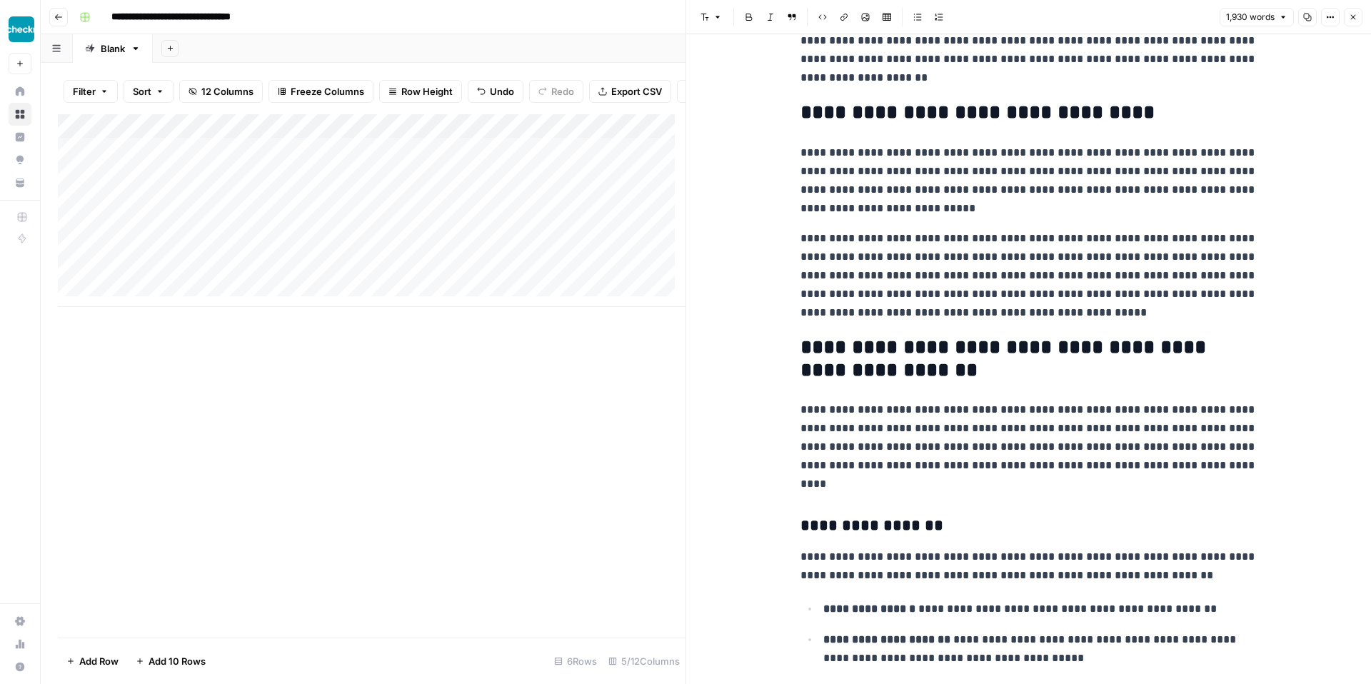
scroll to position [84, 0]
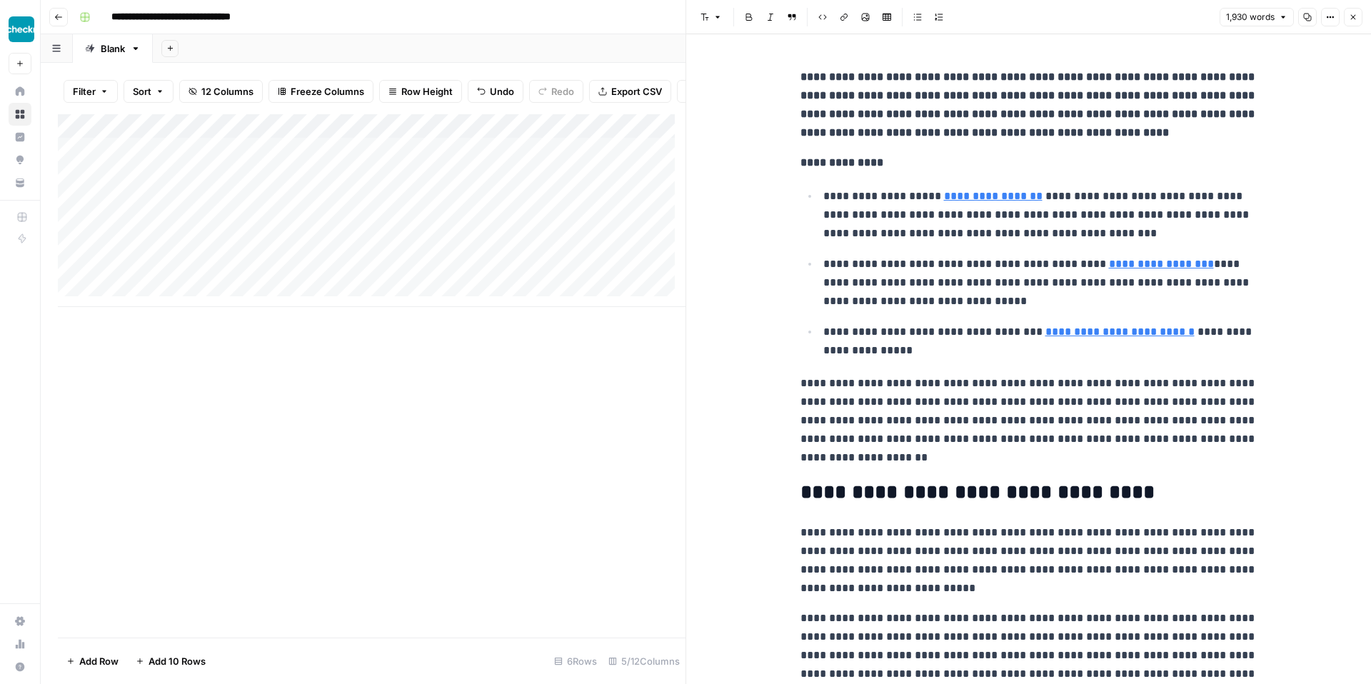
click at [589, 419] on div "Add Column" at bounding box center [372, 376] width 628 height 524
click at [1358, 13] on button "Close" at bounding box center [1353, 17] width 19 height 19
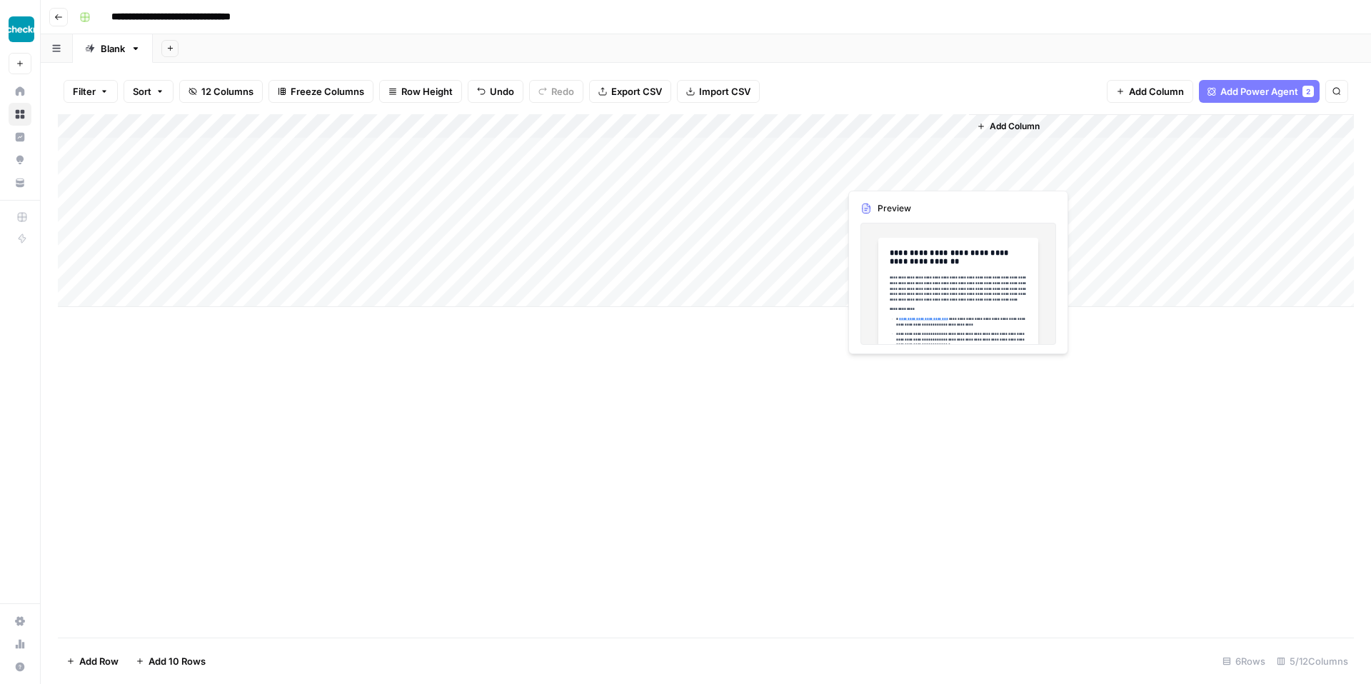
click at [953, 174] on div "Add Column" at bounding box center [706, 210] width 1296 height 193
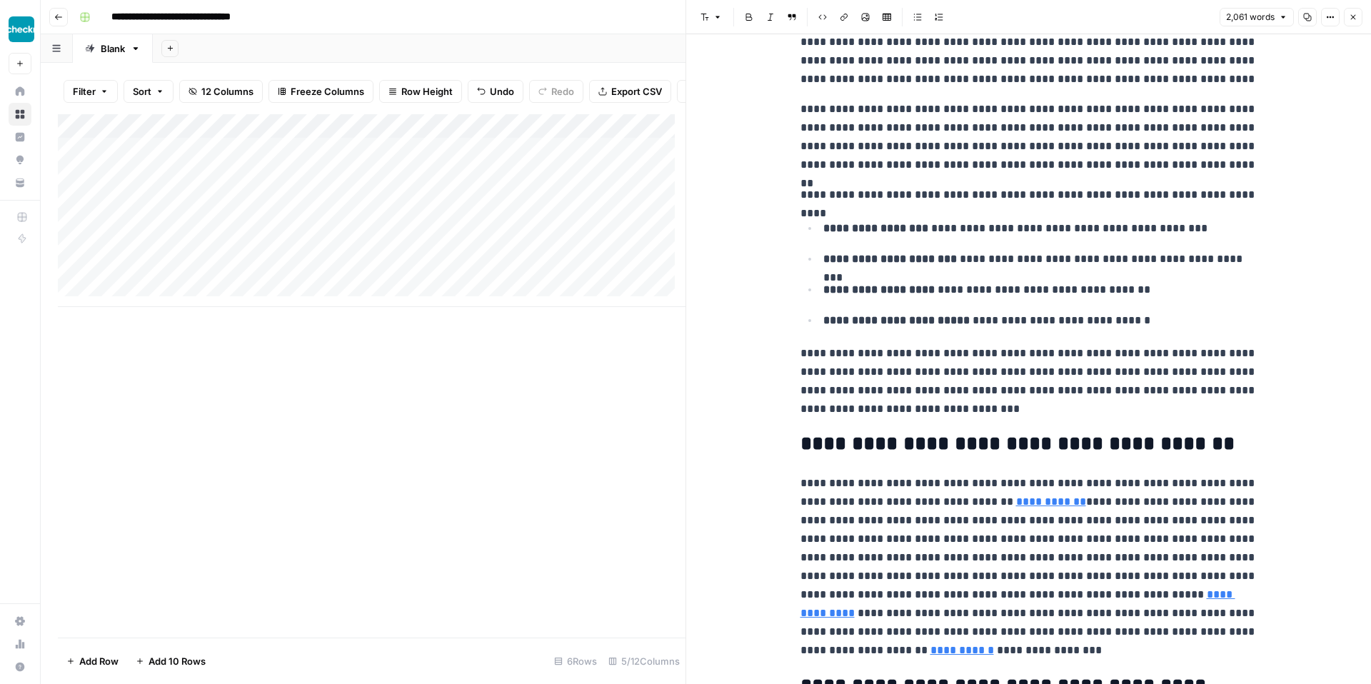
scroll to position [4904, 0]
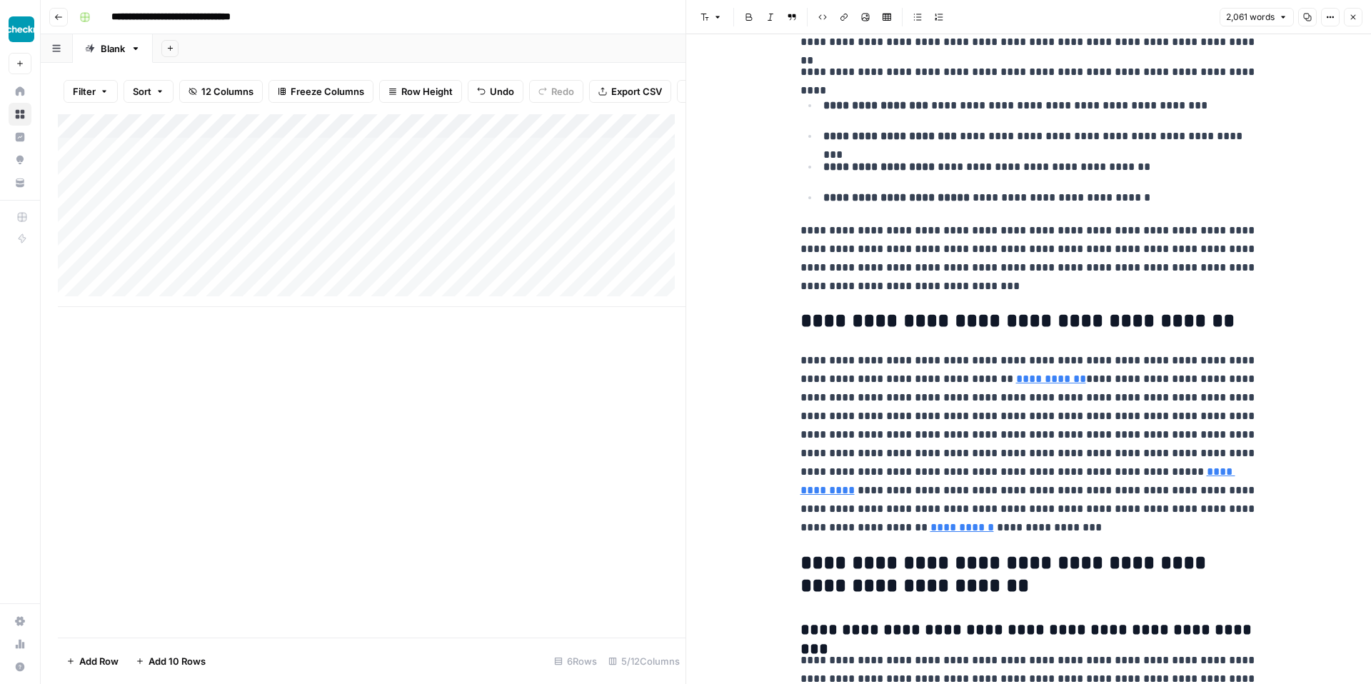
click at [1355, 19] on icon "button" at bounding box center [1353, 17] width 9 height 9
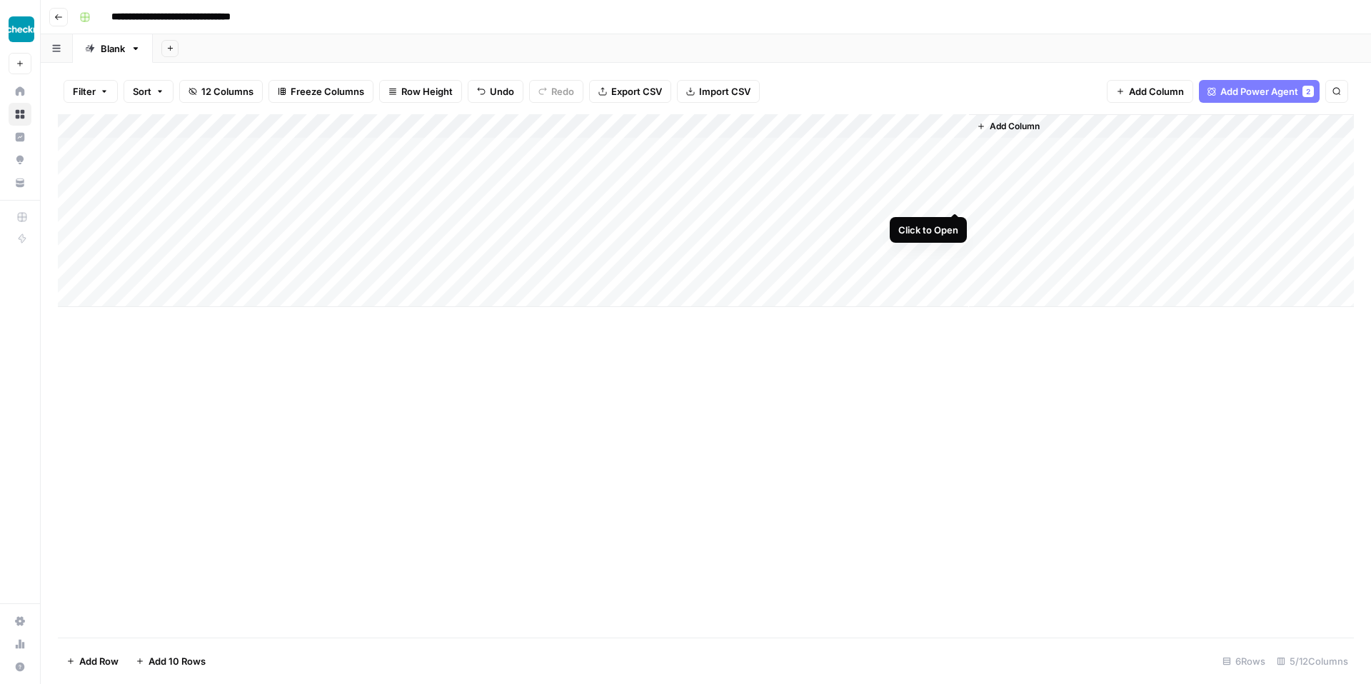
click at [953, 196] on div "Add Column" at bounding box center [706, 210] width 1296 height 193
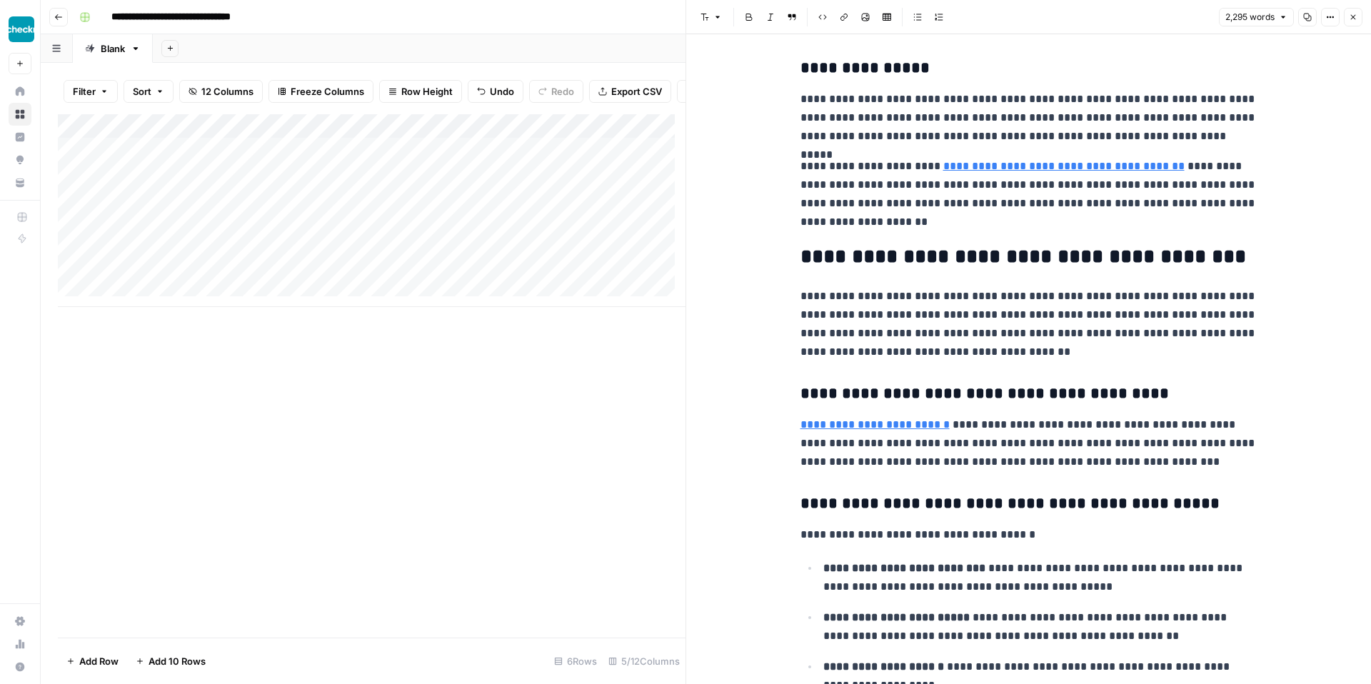
scroll to position [2949, 0]
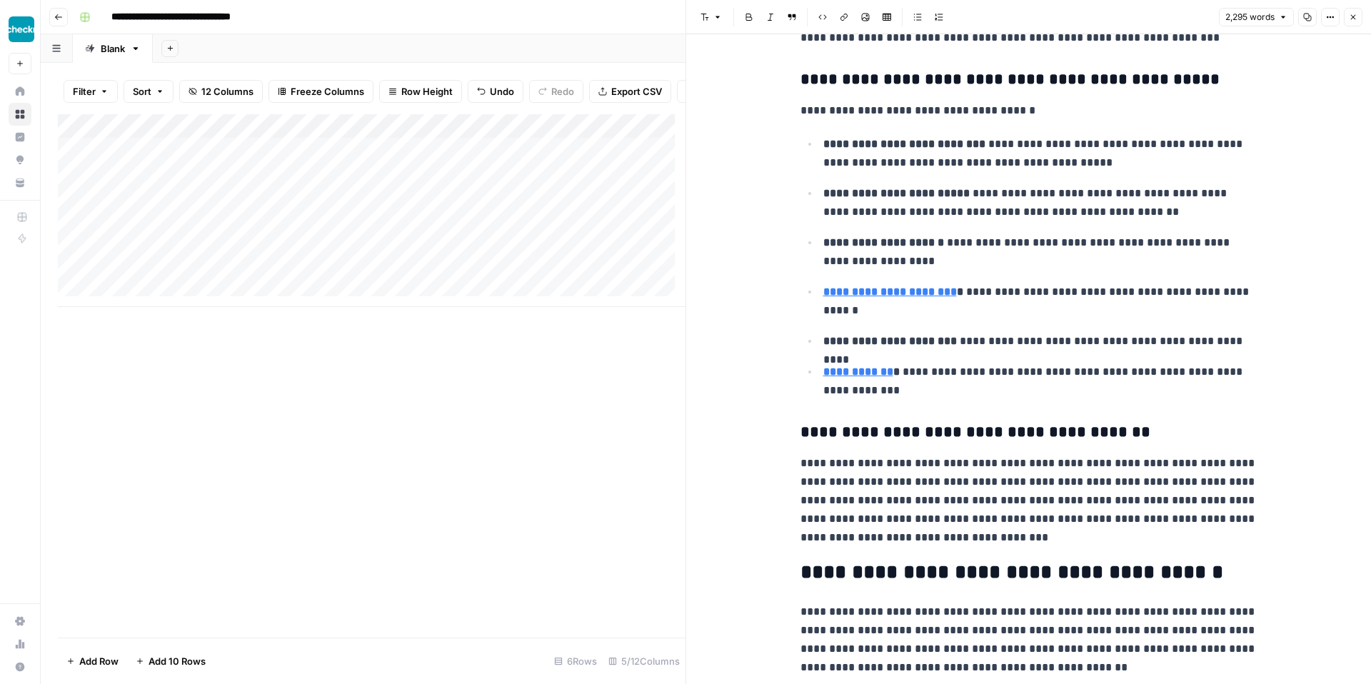
click at [1349, 20] on icon "button" at bounding box center [1353, 17] width 9 height 9
